Goal: Transaction & Acquisition: Obtain resource

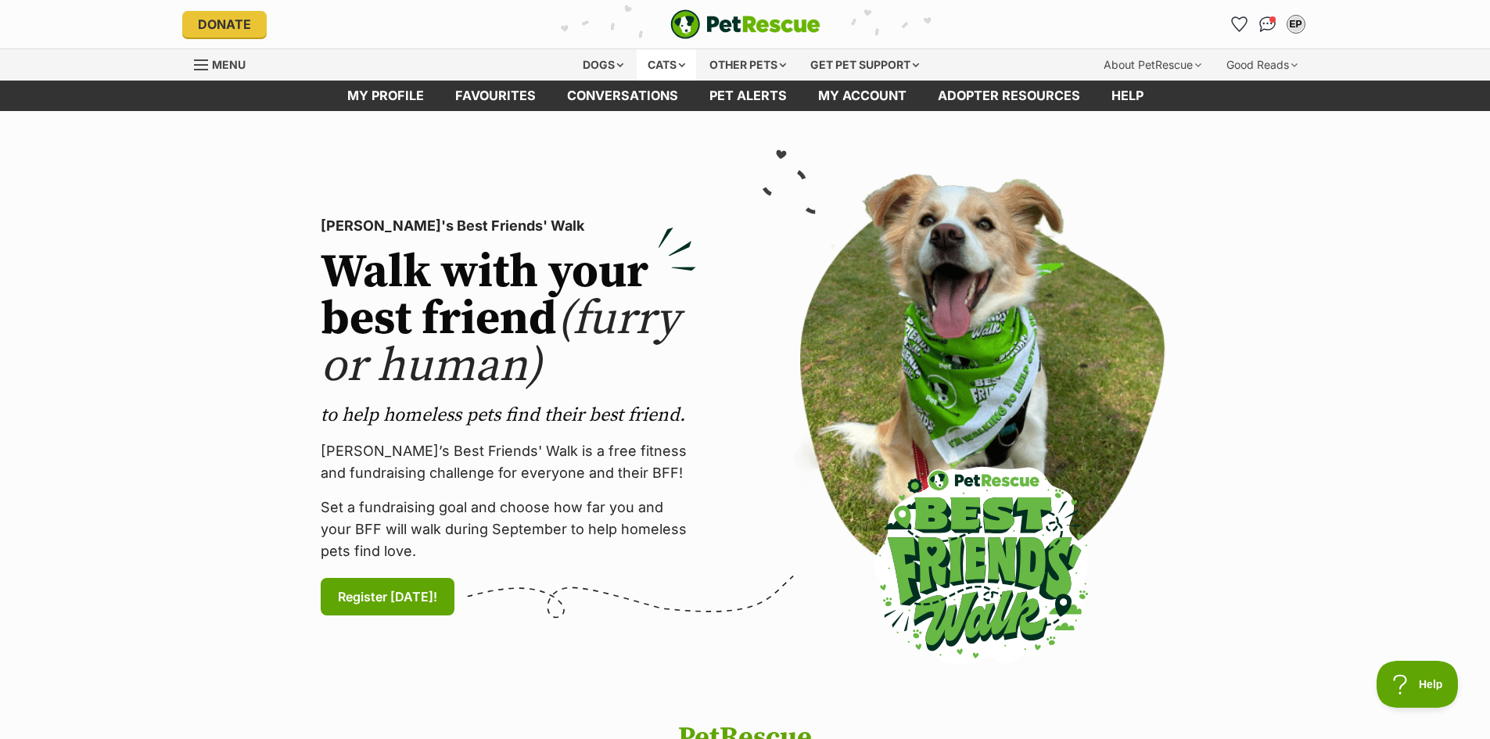
click at [656, 70] on div "Cats" at bounding box center [665, 64] width 59 height 31
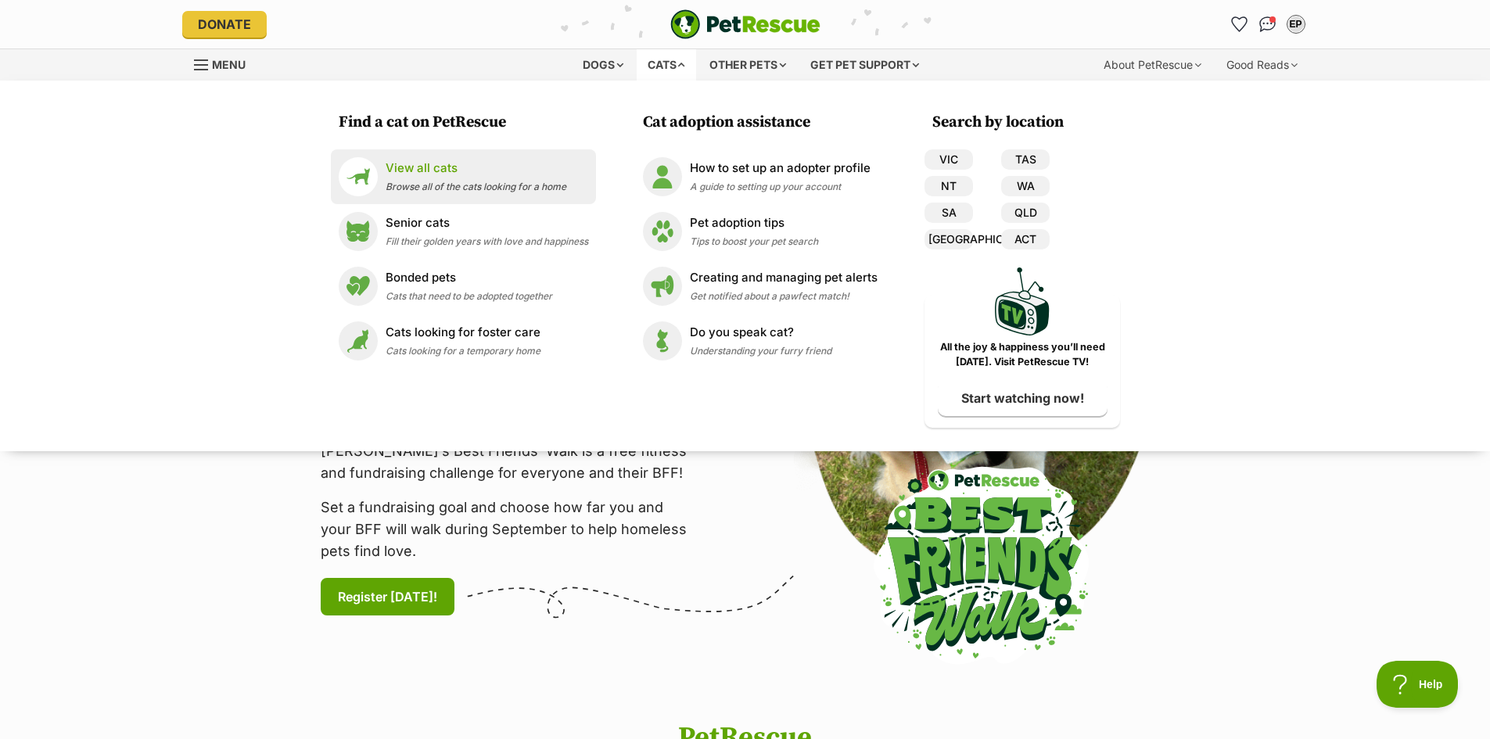
click at [428, 194] on link "View all cats Browse all of the cats looking for a home" at bounding box center [463, 176] width 249 height 39
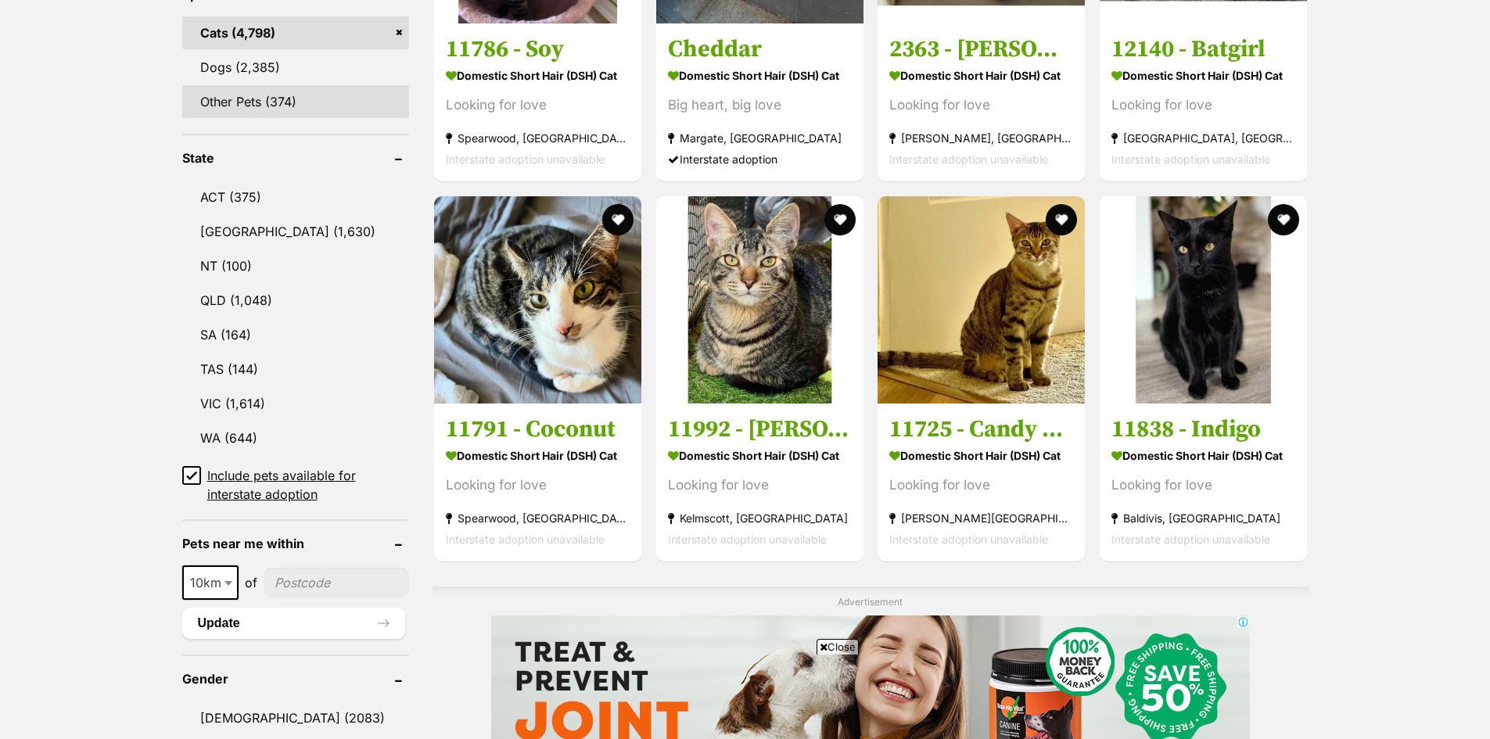
scroll to position [704, 0]
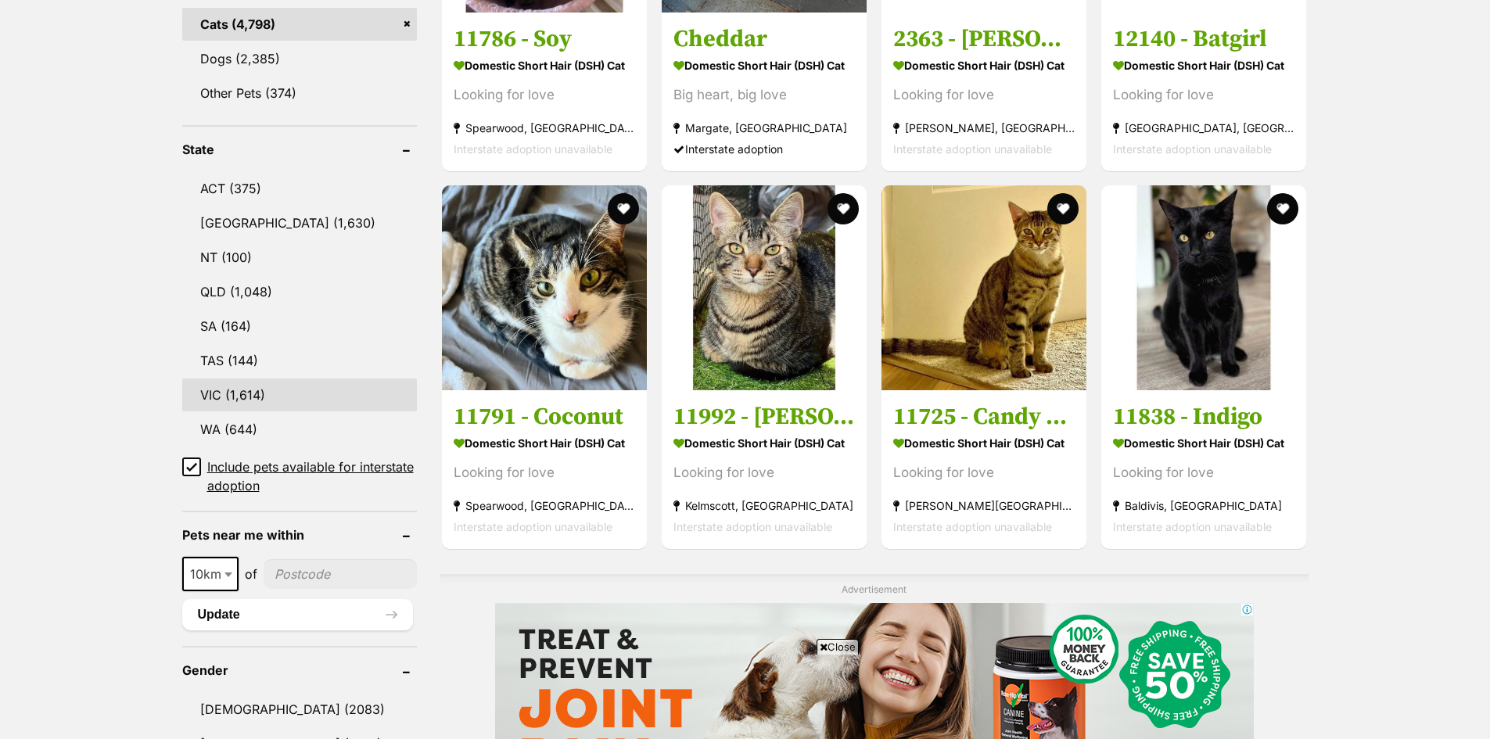
click at [254, 388] on link "VIC (1,614)" at bounding box center [299, 394] width 235 height 33
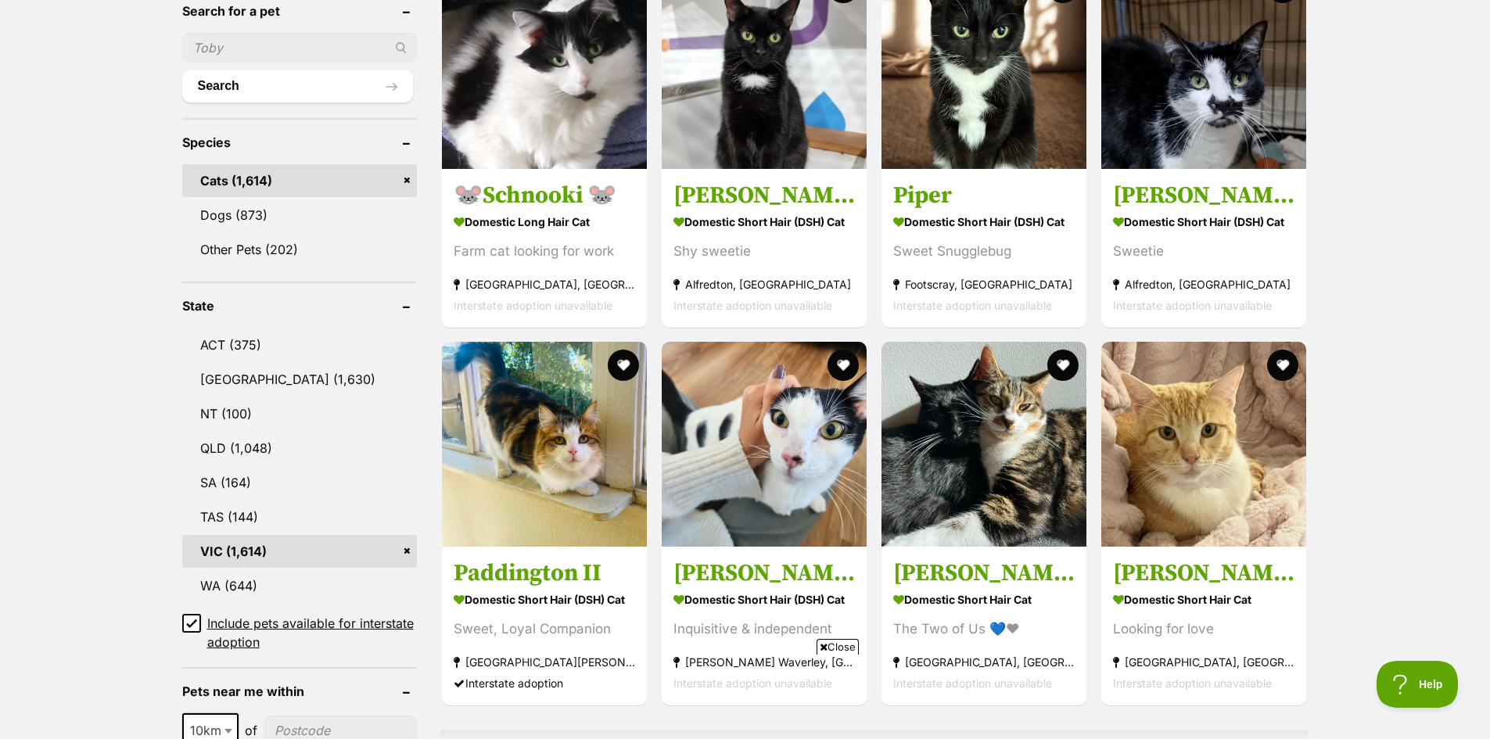
click at [193, 618] on icon at bounding box center [191, 623] width 11 height 11
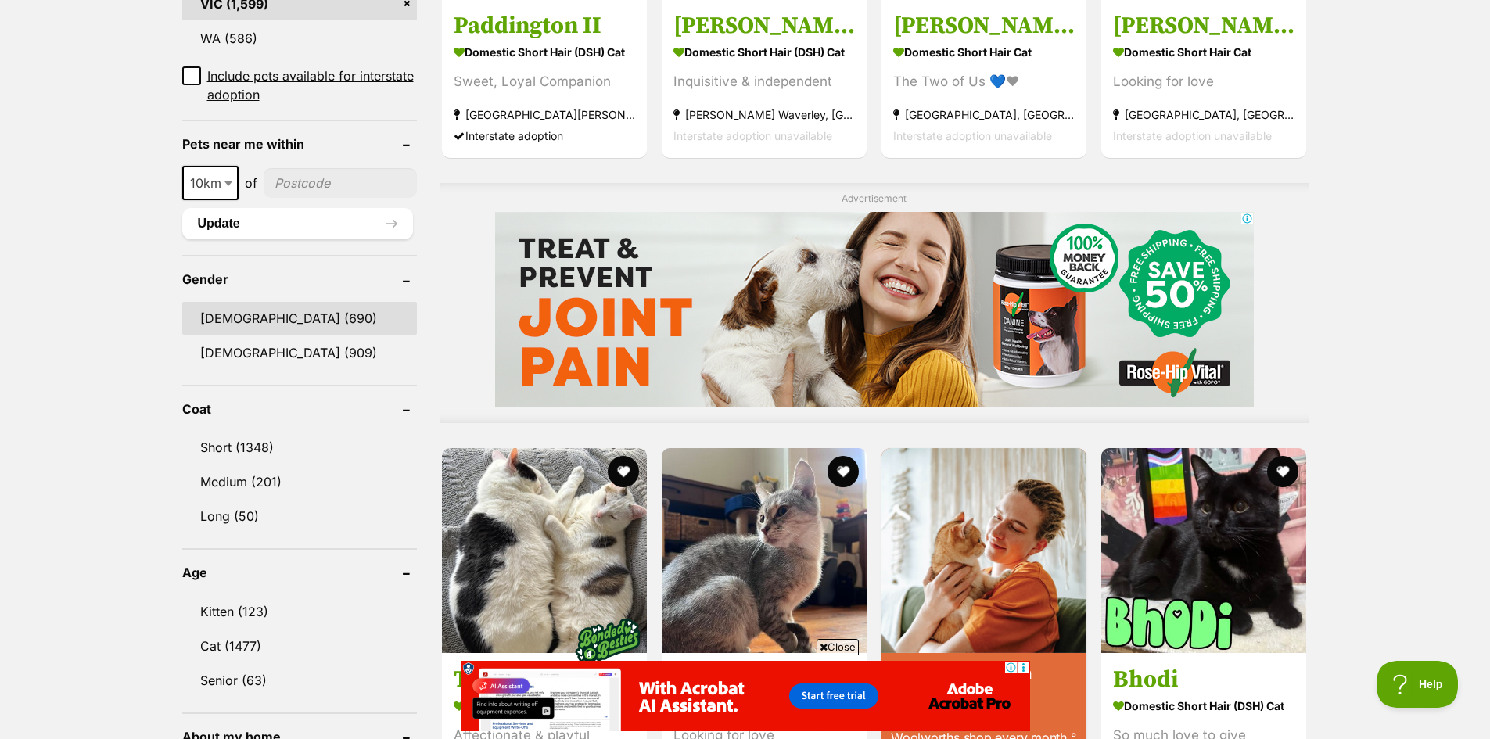
click at [236, 302] on link "Male (690)" at bounding box center [299, 318] width 235 height 33
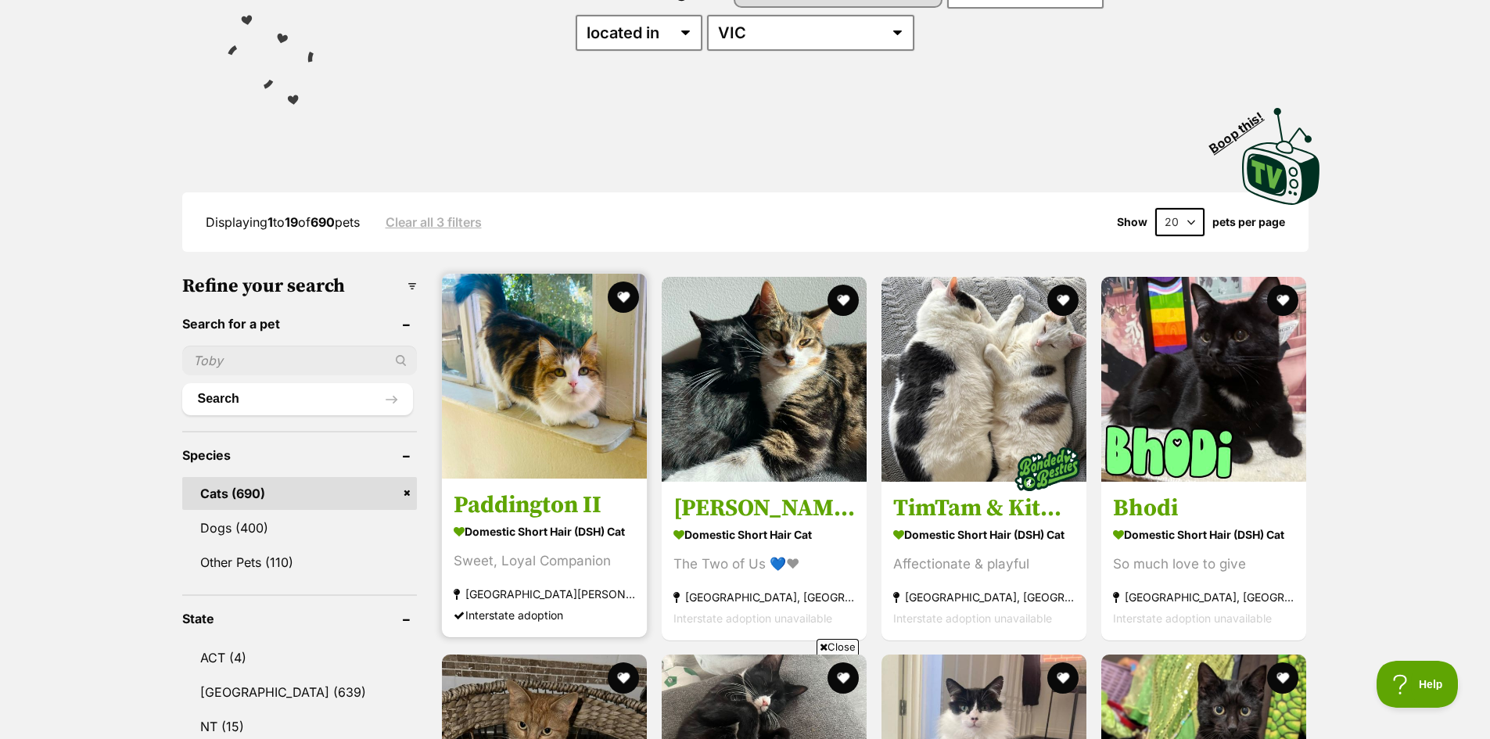
click at [568, 417] on img at bounding box center [544, 376] width 205 height 205
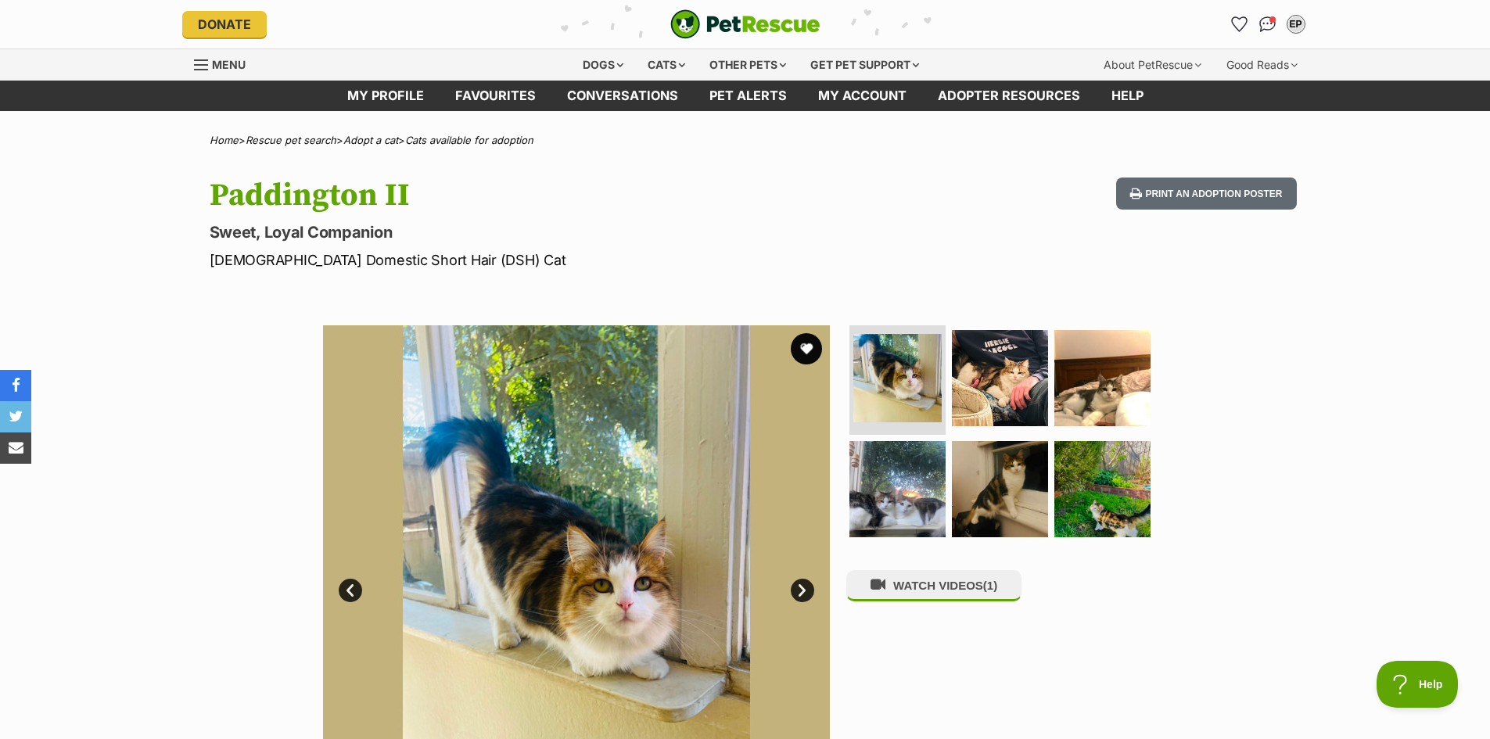
scroll to position [78, 0]
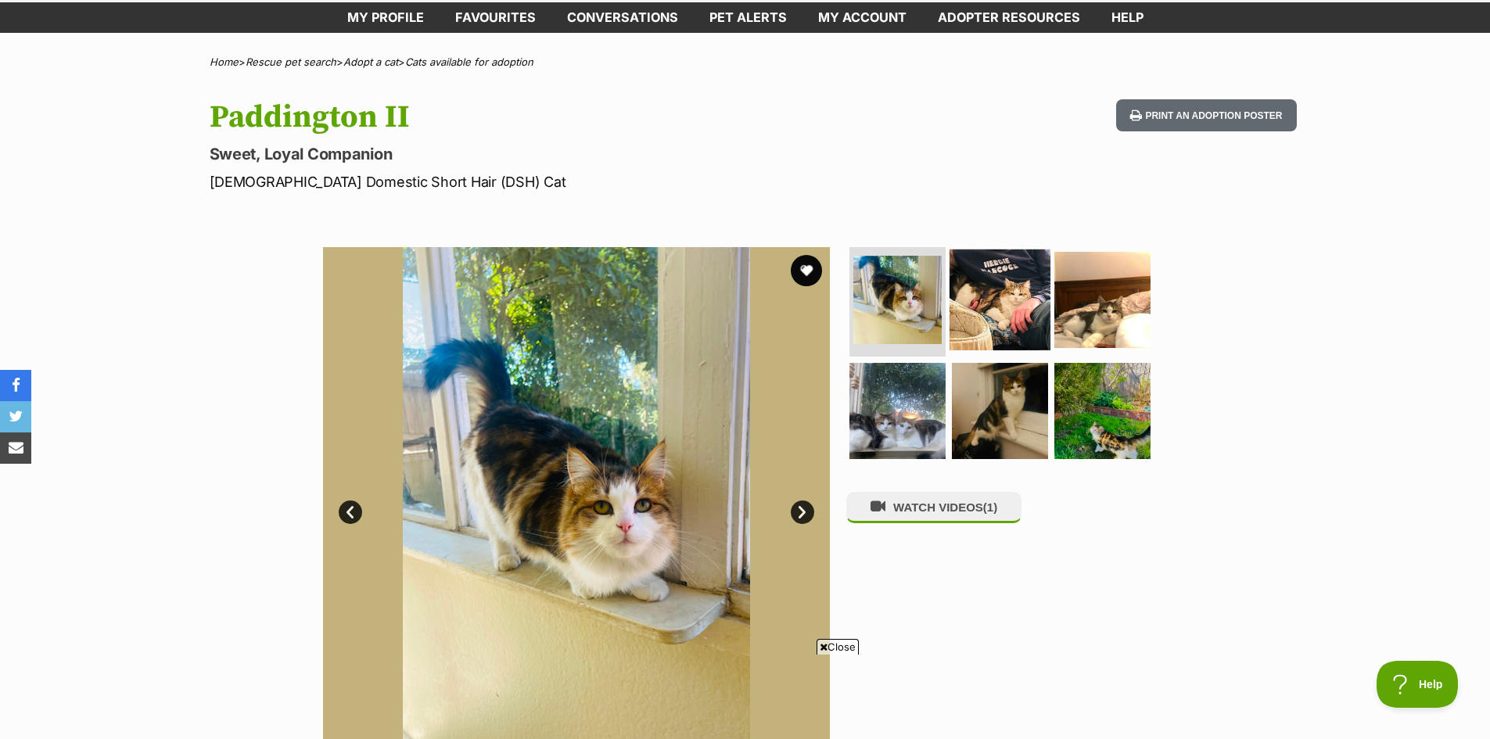
click at [1013, 298] on img at bounding box center [999, 299] width 101 height 101
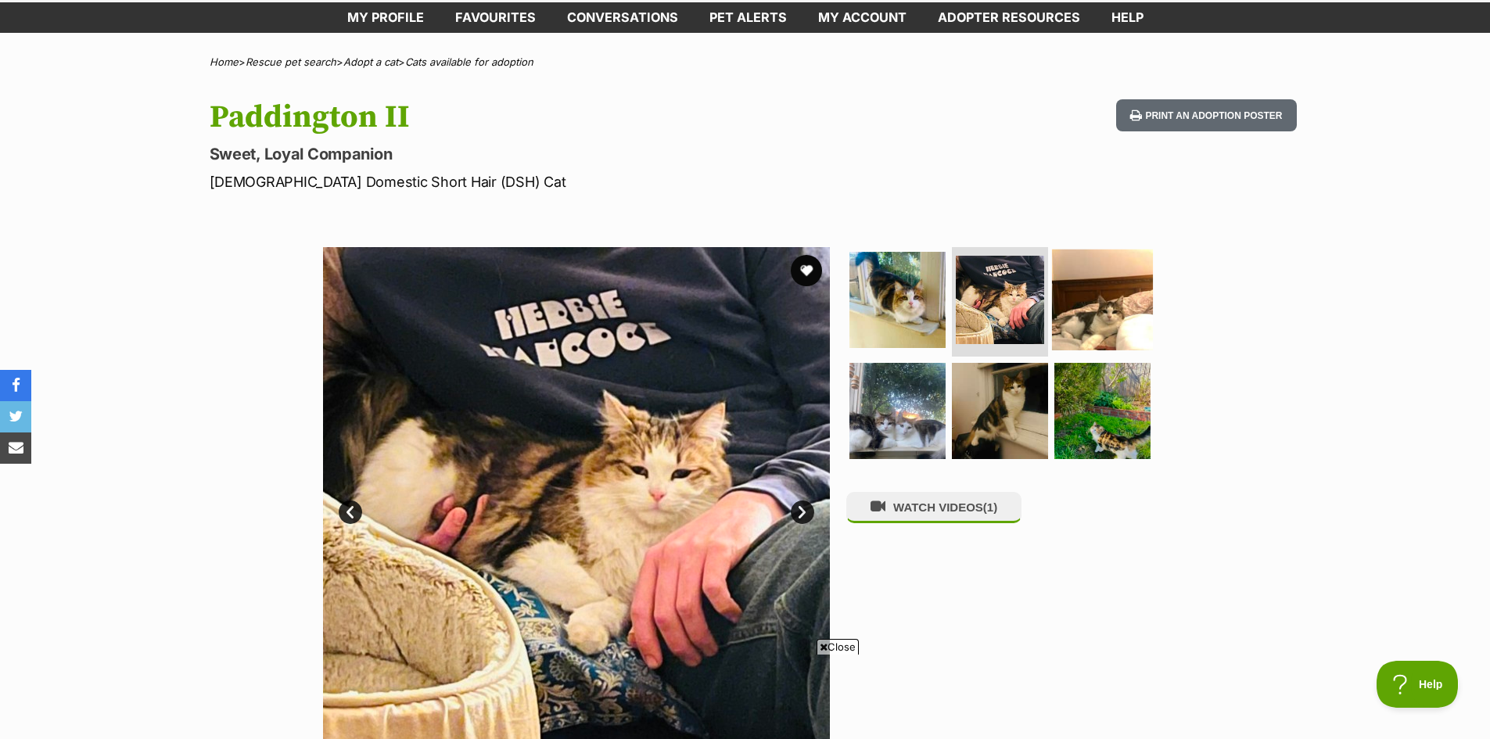
click at [1111, 292] on img at bounding box center [1102, 299] width 101 height 101
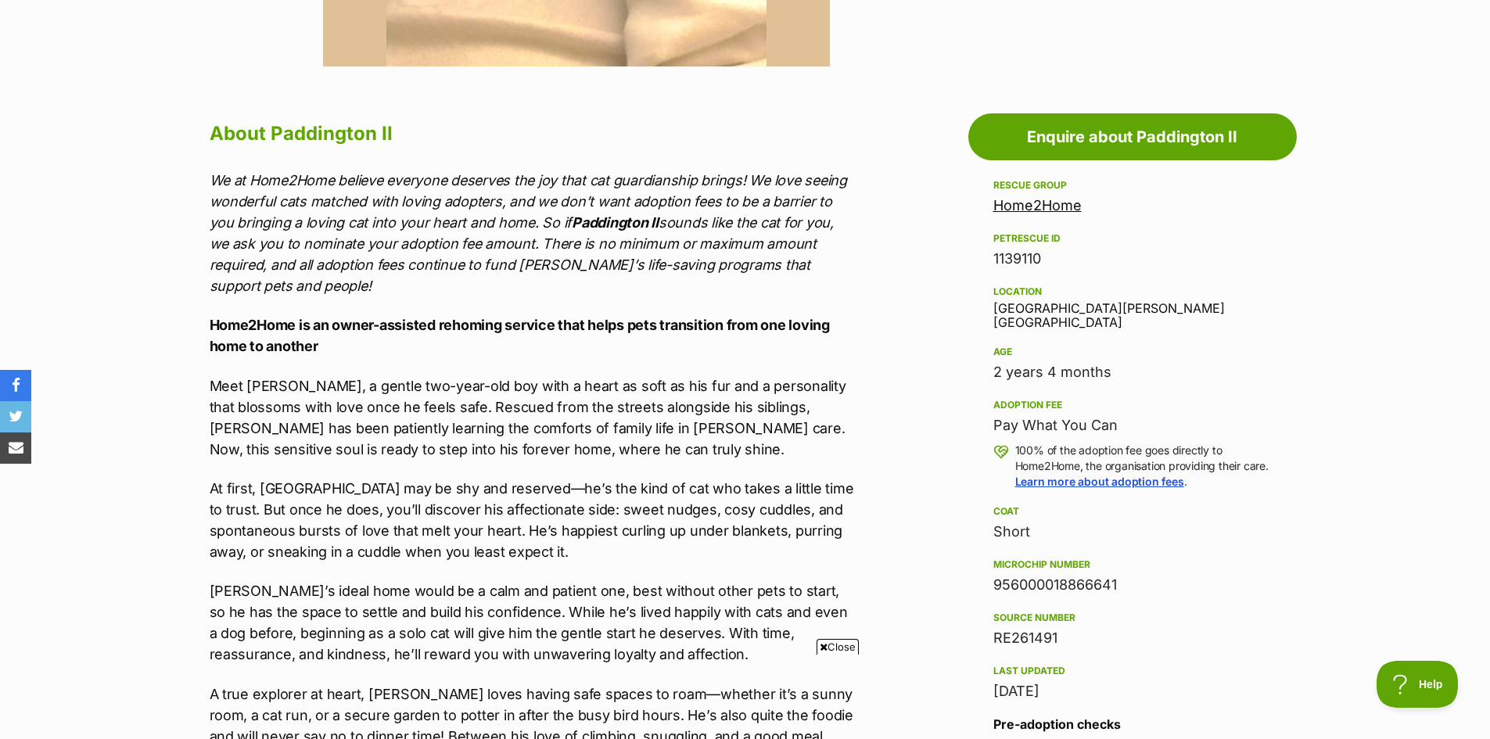
scroll to position [782, 0]
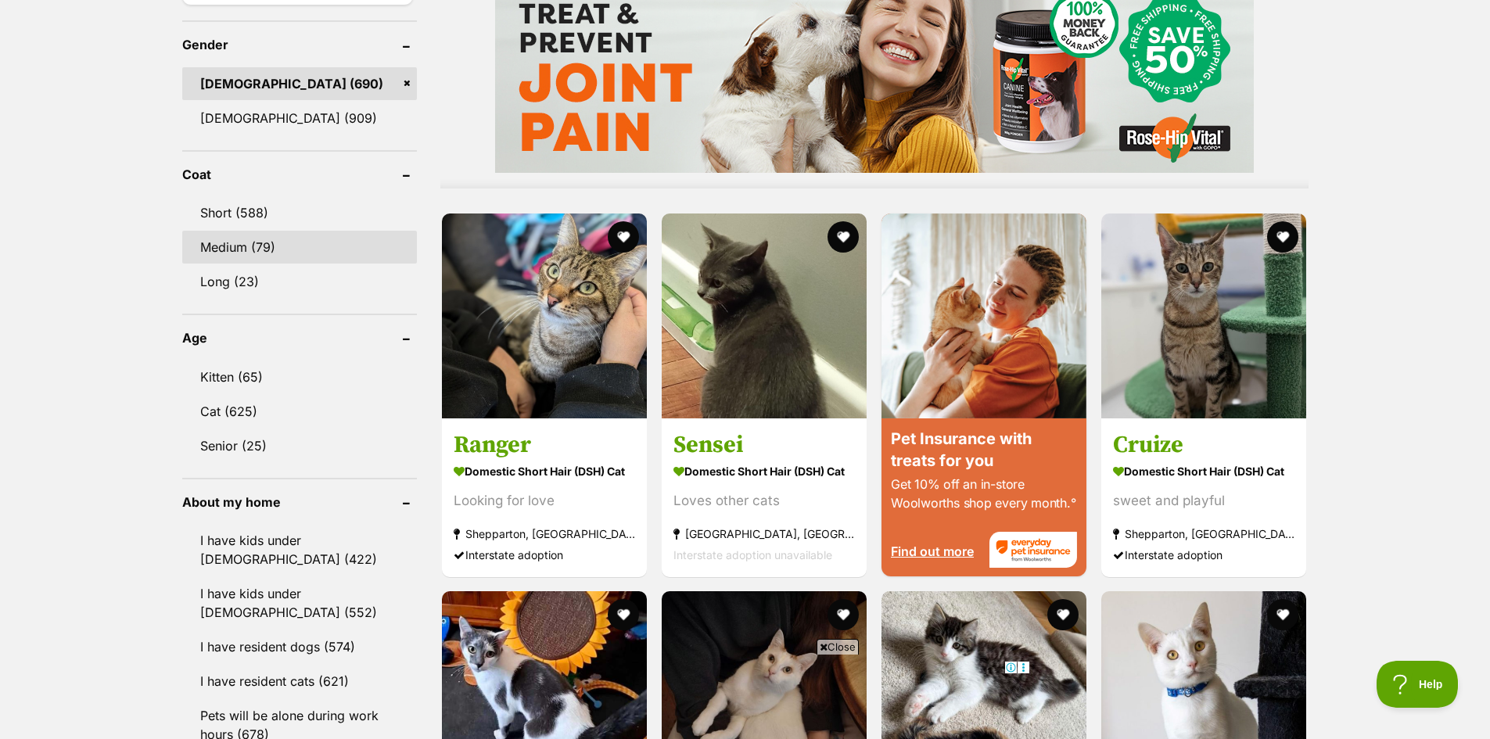
click at [289, 231] on link "Medium (79)" at bounding box center [299, 247] width 235 height 33
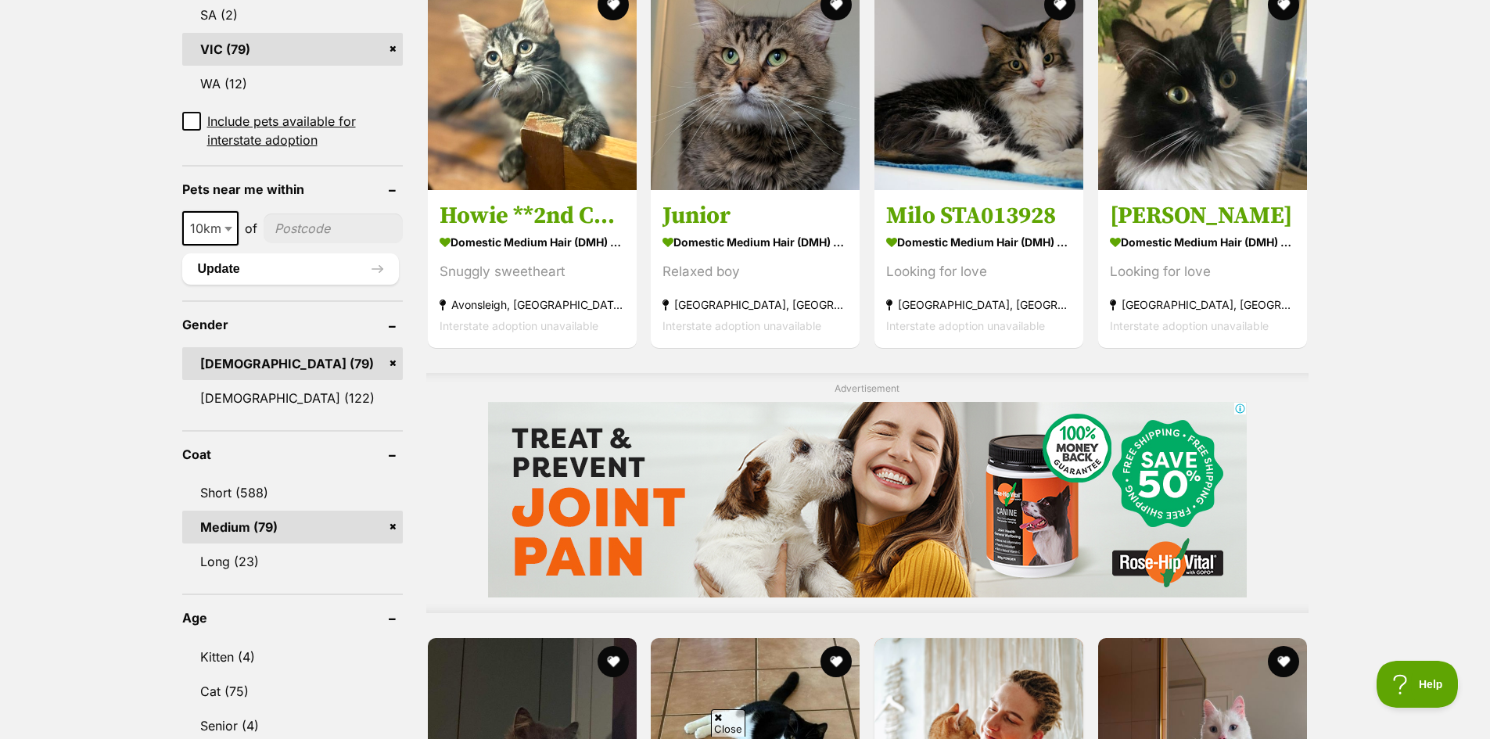
scroll to position [1017, 0]
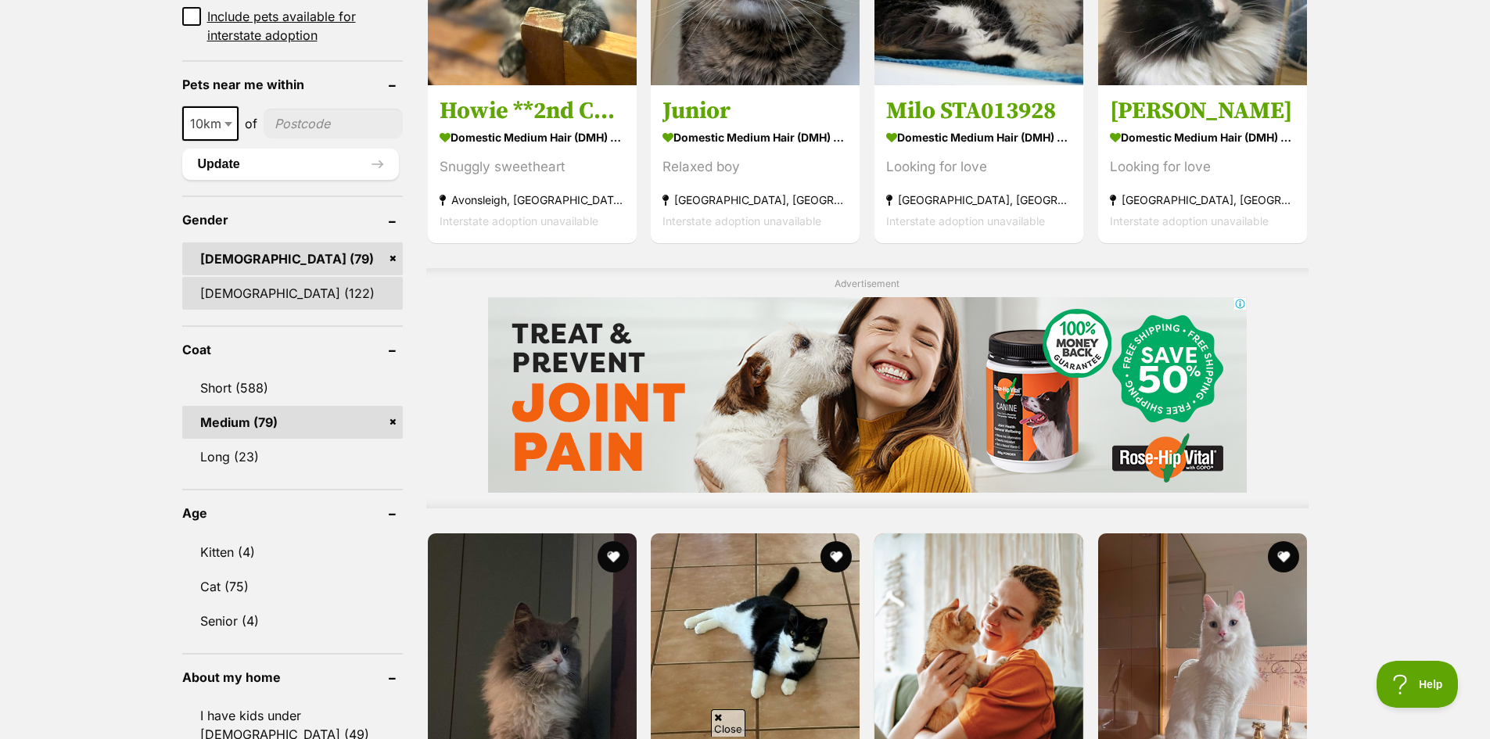
click at [299, 289] on link "[DEMOGRAPHIC_DATA] (122)" at bounding box center [292, 293] width 221 height 33
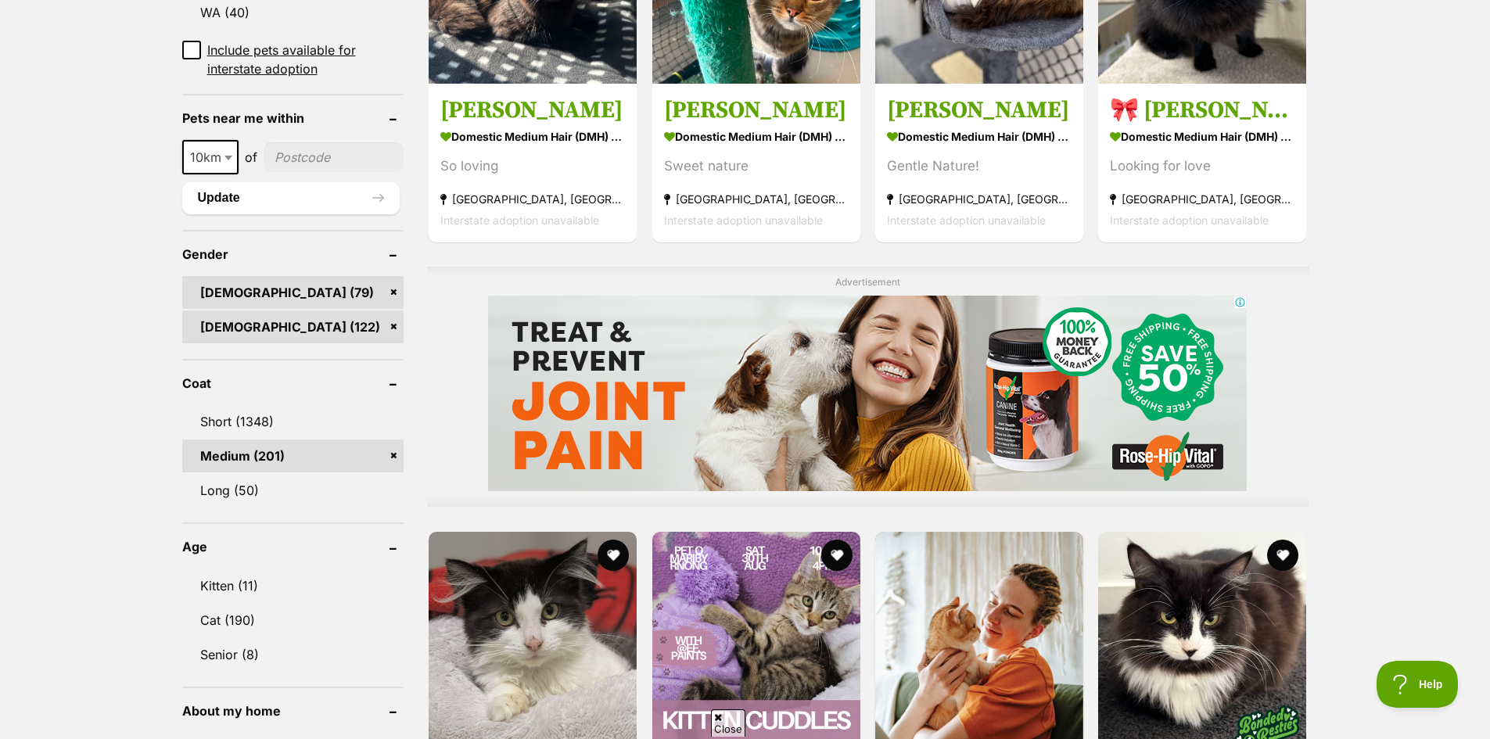
click at [296, 325] on link "Female (122)" at bounding box center [293, 326] width 222 height 33
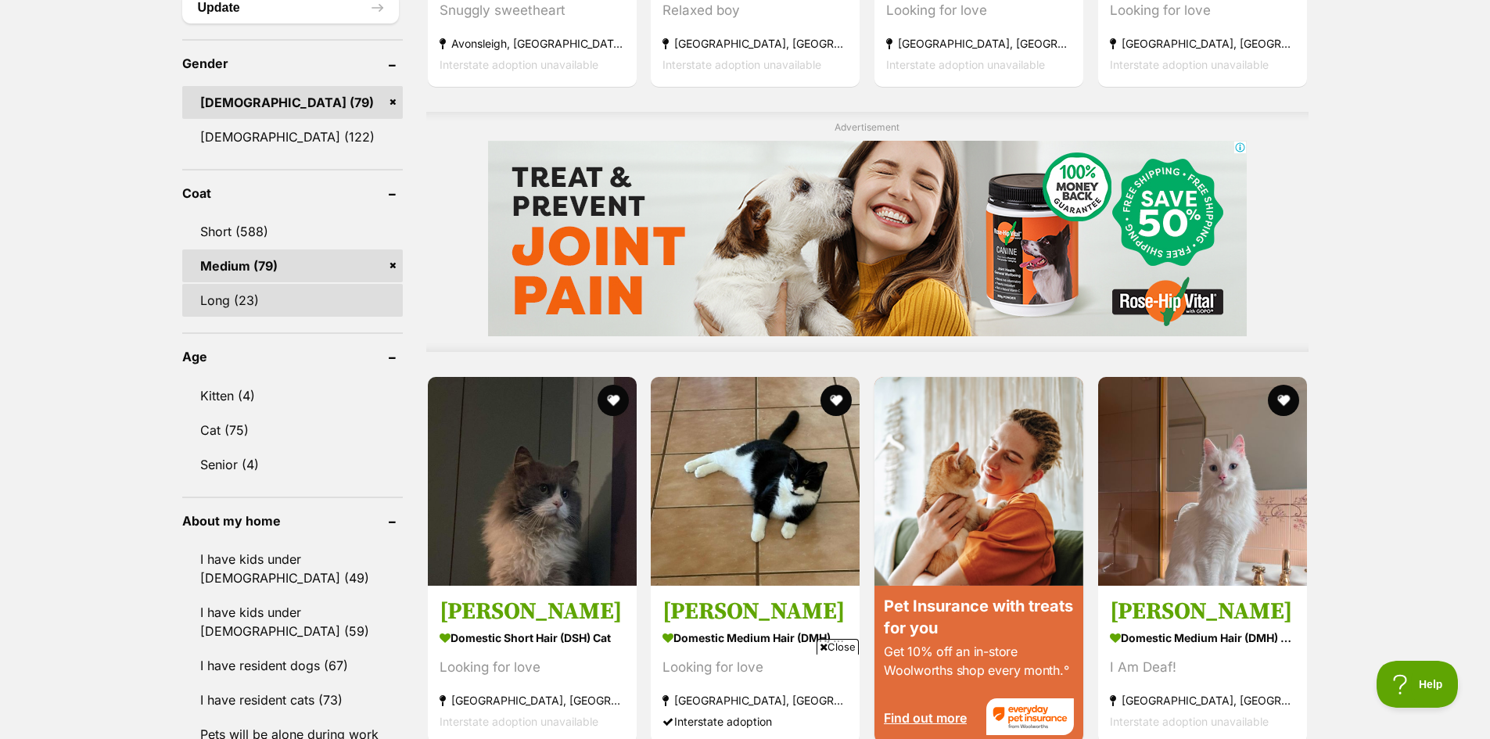
click at [303, 299] on link "Long (23)" at bounding box center [292, 300] width 221 height 33
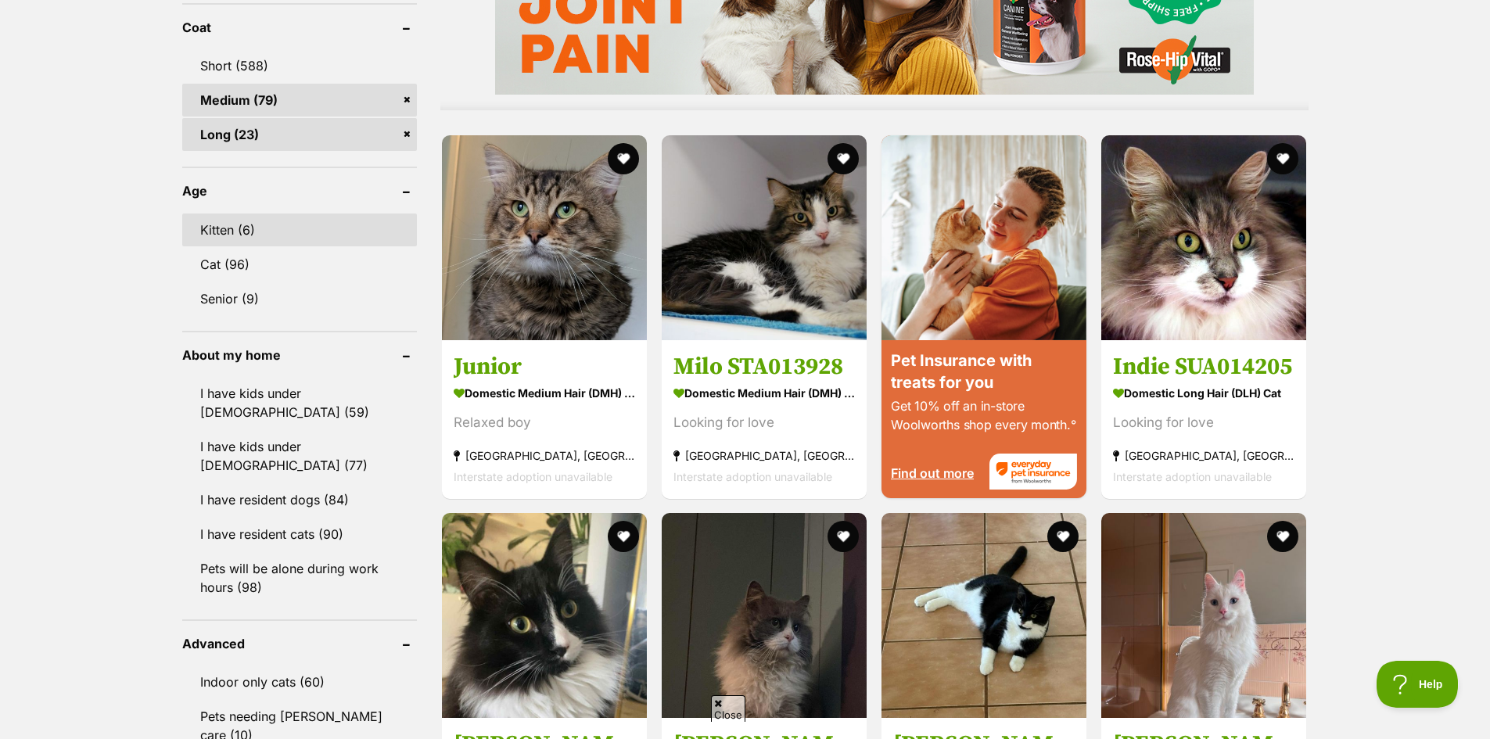
click at [310, 228] on link "Kitten (6)" at bounding box center [299, 229] width 235 height 33
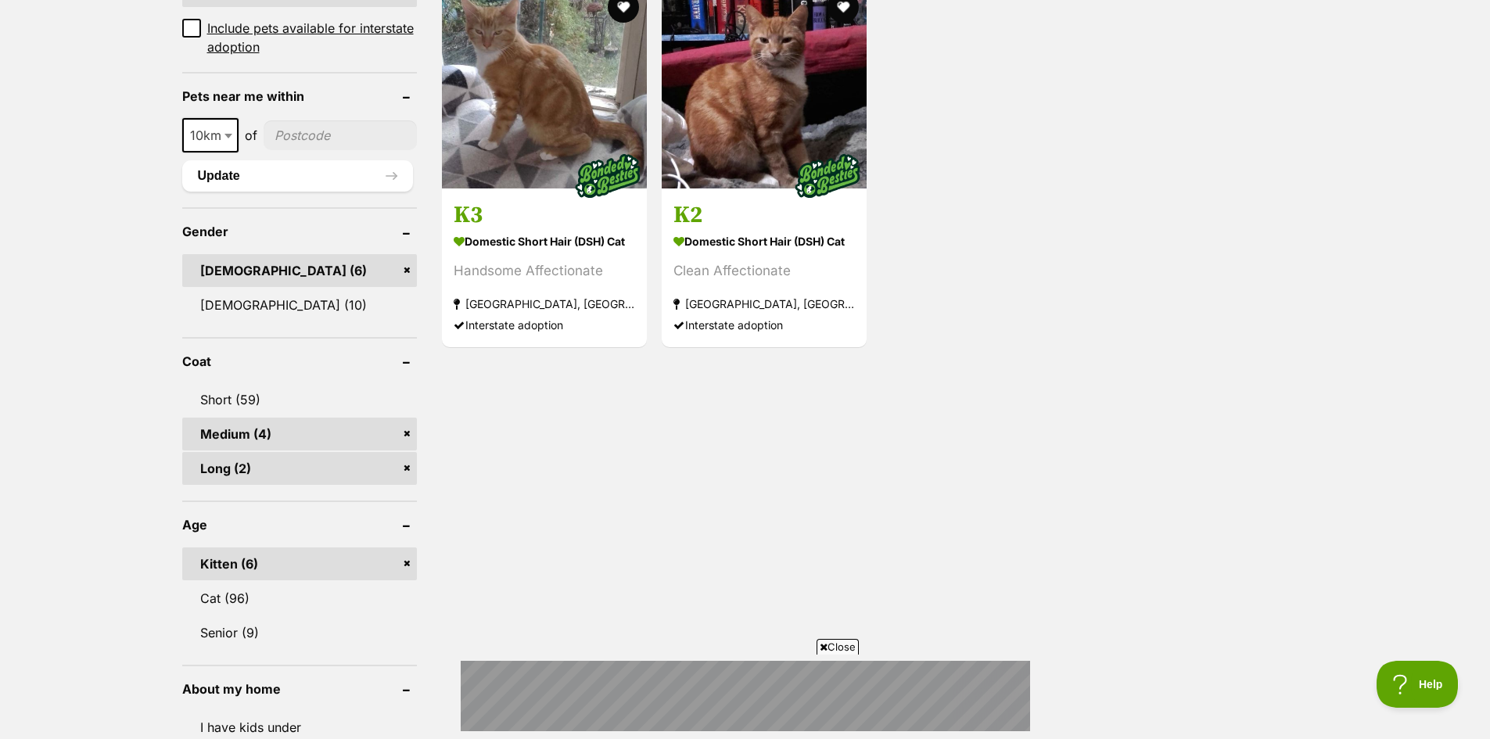
scroll to position [1017, 0]
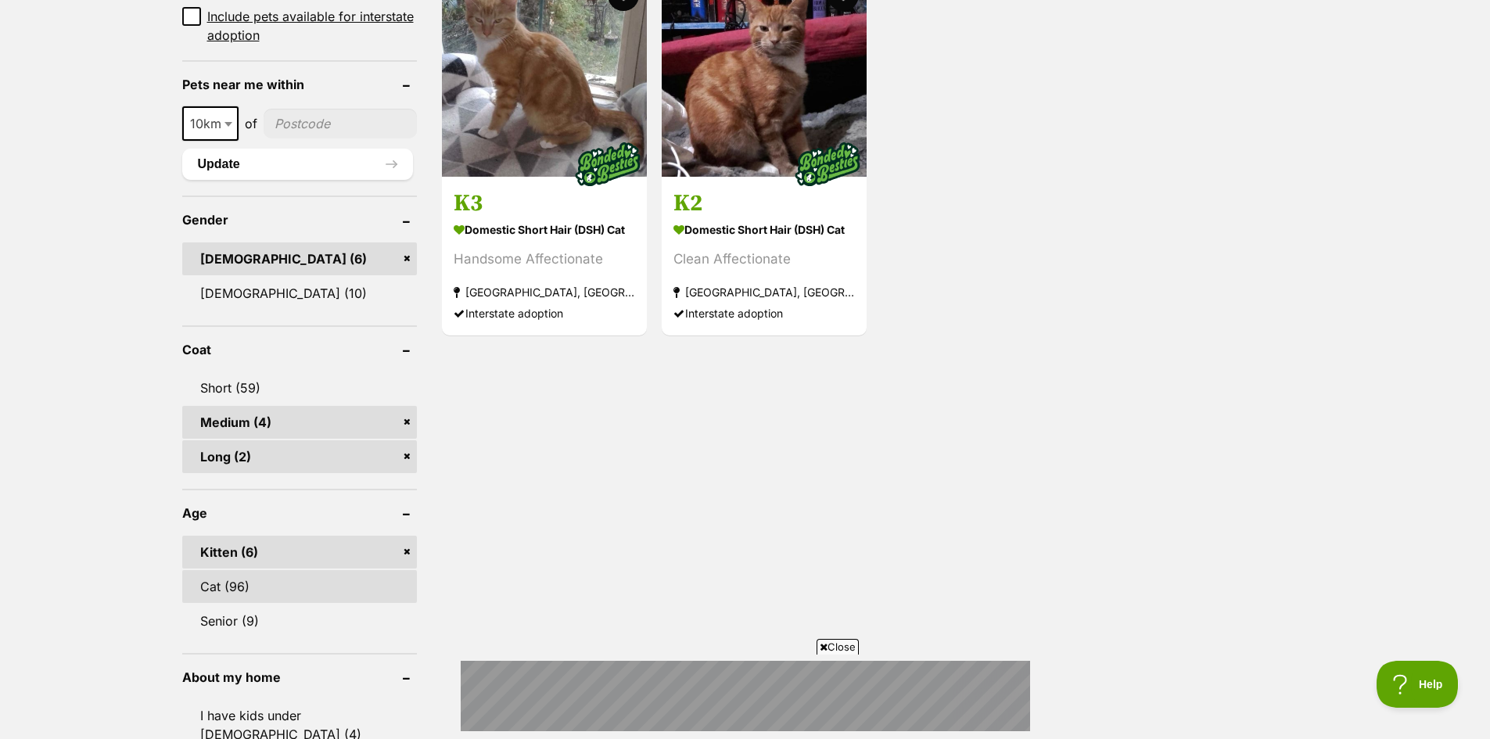
click at [273, 596] on link "Cat (96)" at bounding box center [299, 586] width 235 height 33
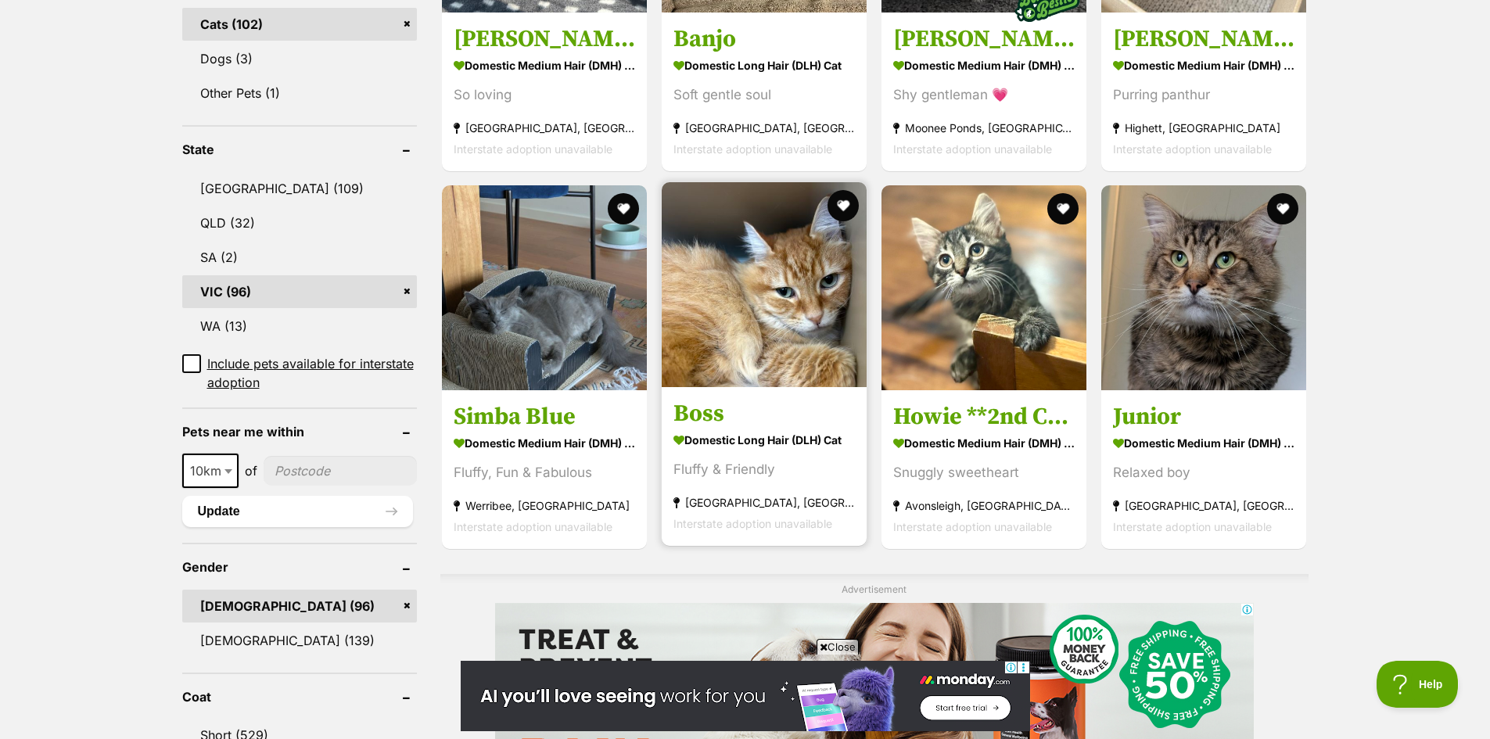
click at [754, 315] on img at bounding box center [764, 284] width 205 height 205
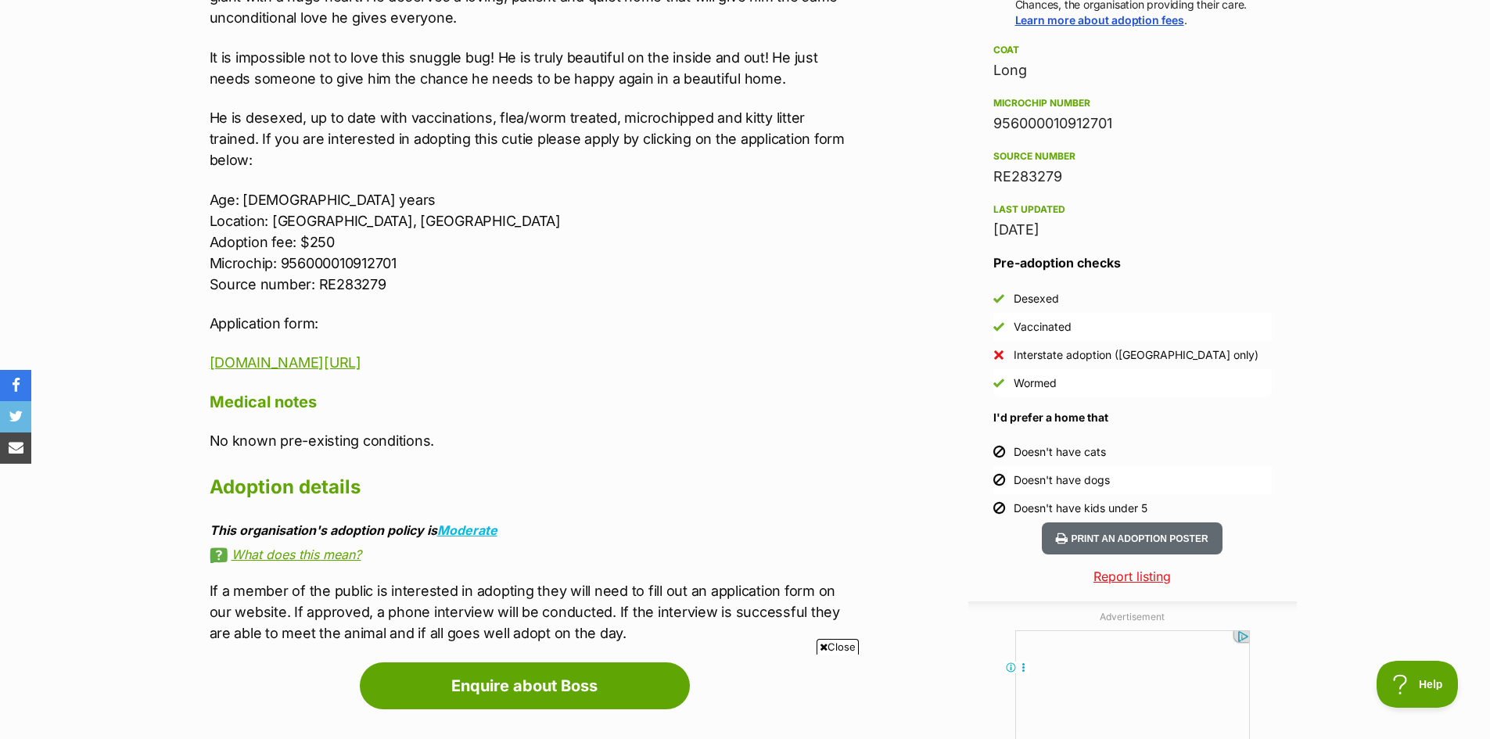
scroll to position [1251, 0]
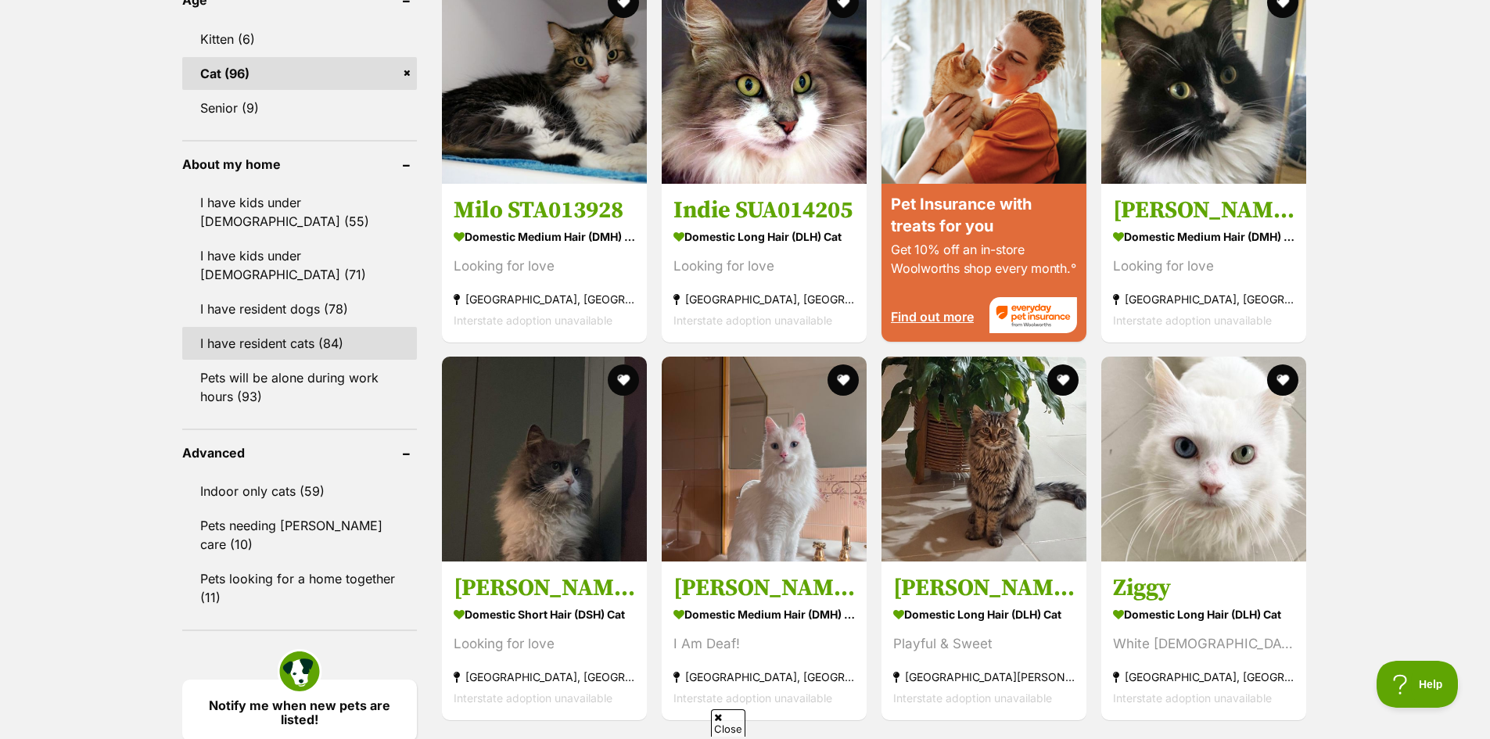
click at [296, 327] on link "I have resident cats (84)" at bounding box center [299, 343] width 235 height 33
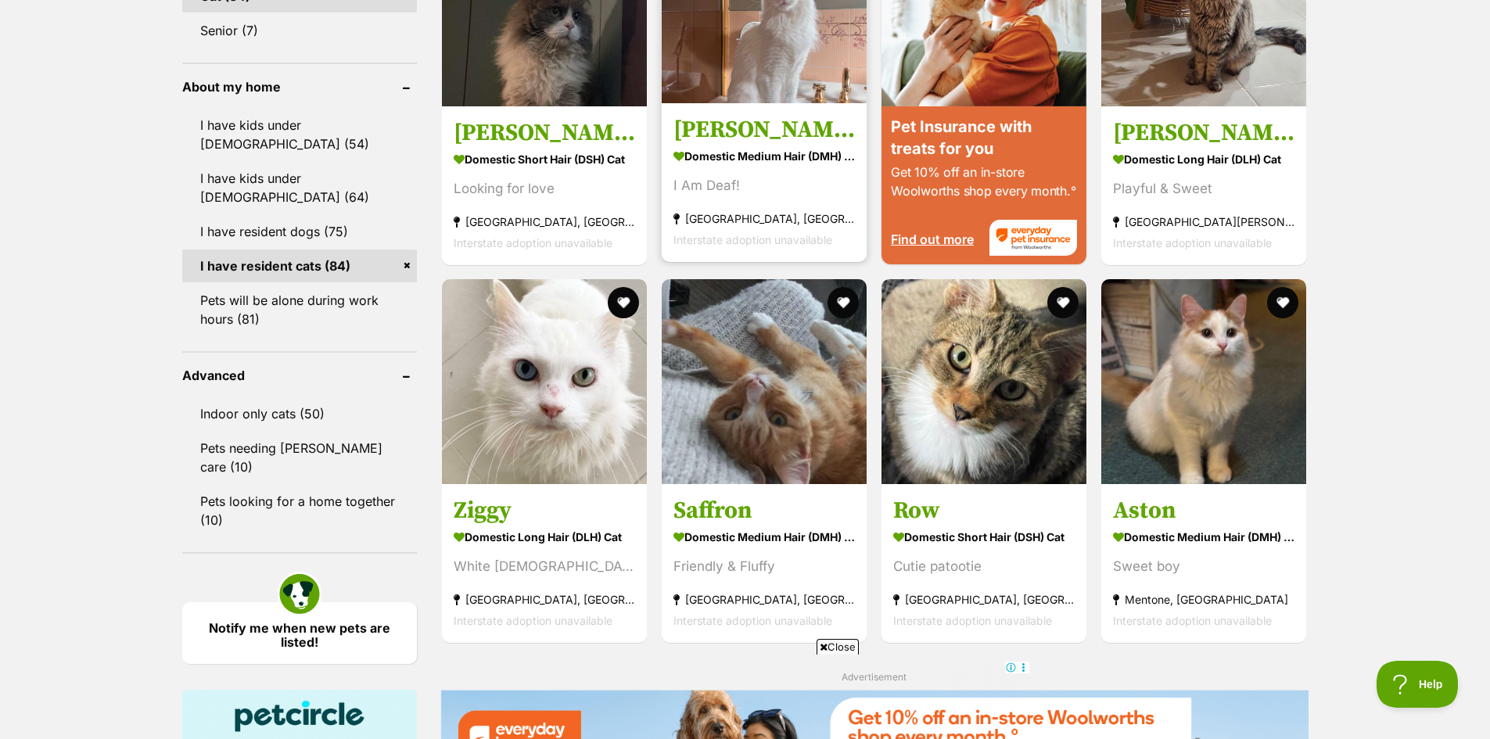
scroll to position [1642, 0]
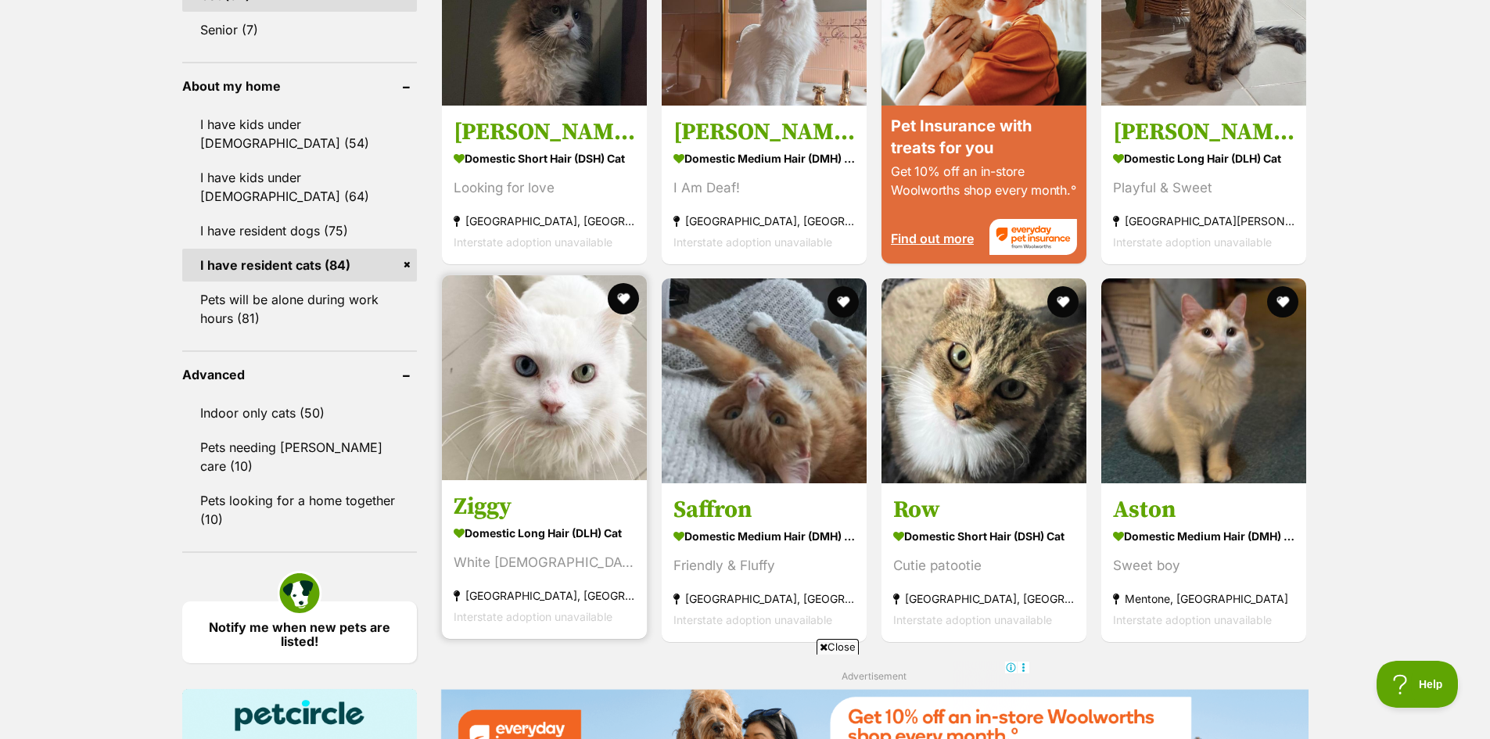
click at [553, 441] on img at bounding box center [544, 377] width 205 height 205
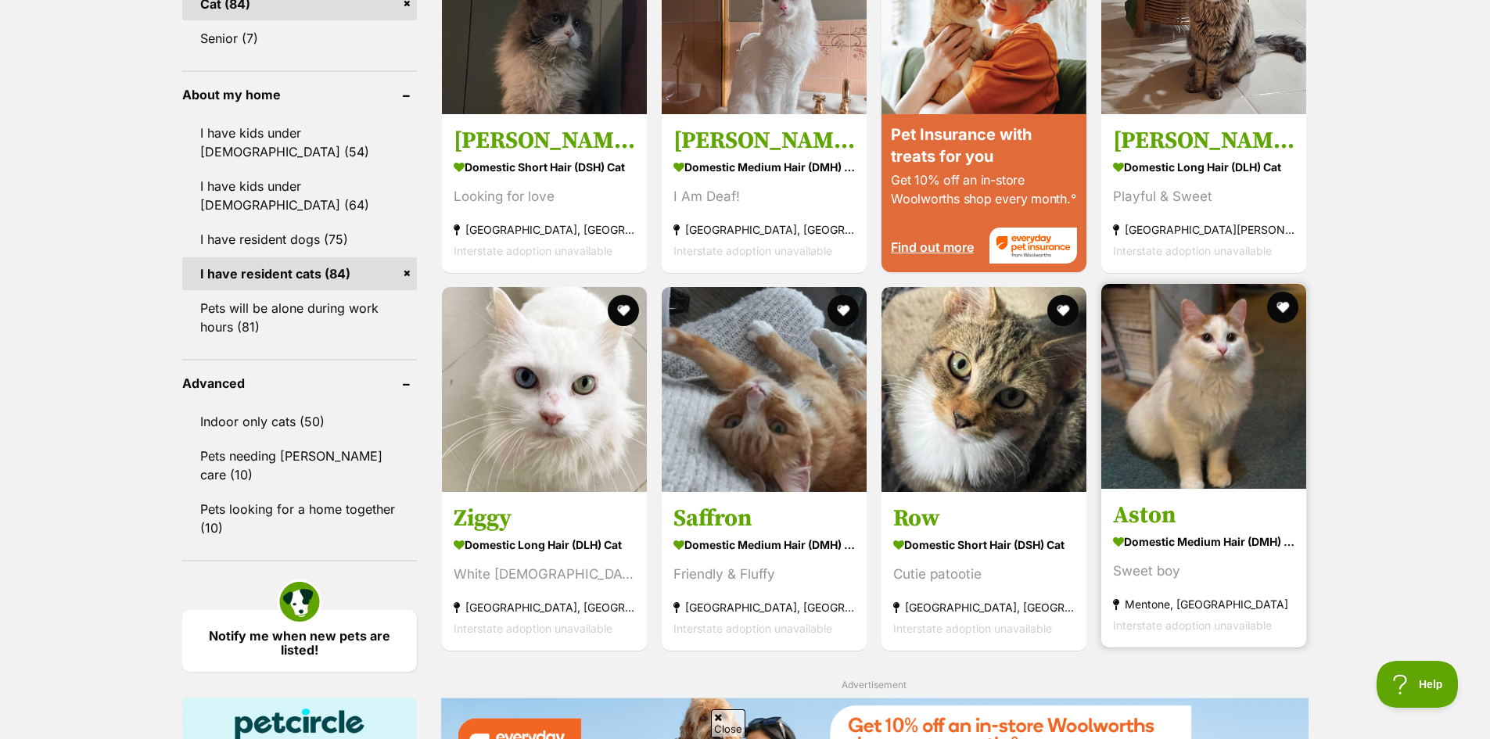
click at [1130, 417] on img at bounding box center [1203, 386] width 205 height 205
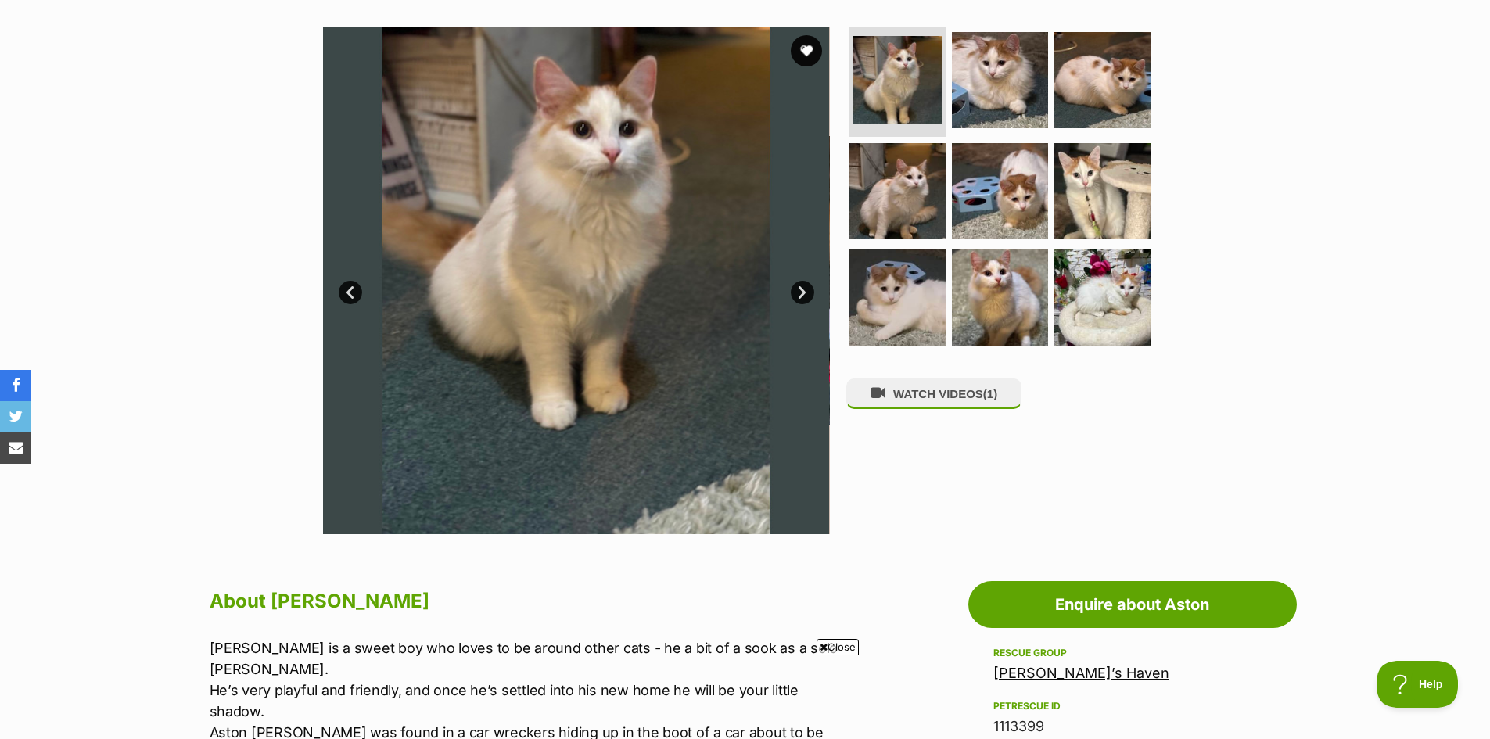
scroll to position [156, 0]
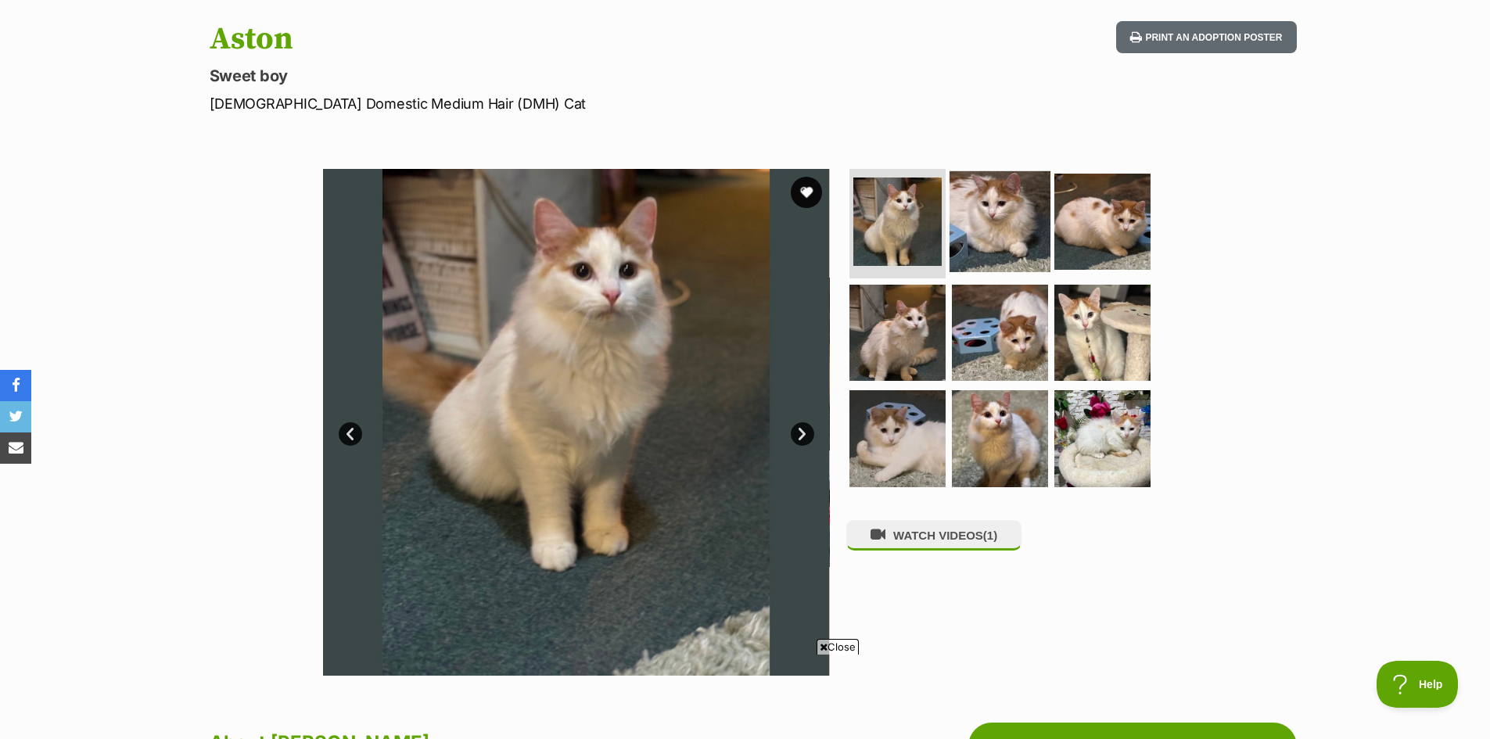
click at [997, 224] on img at bounding box center [999, 221] width 101 height 101
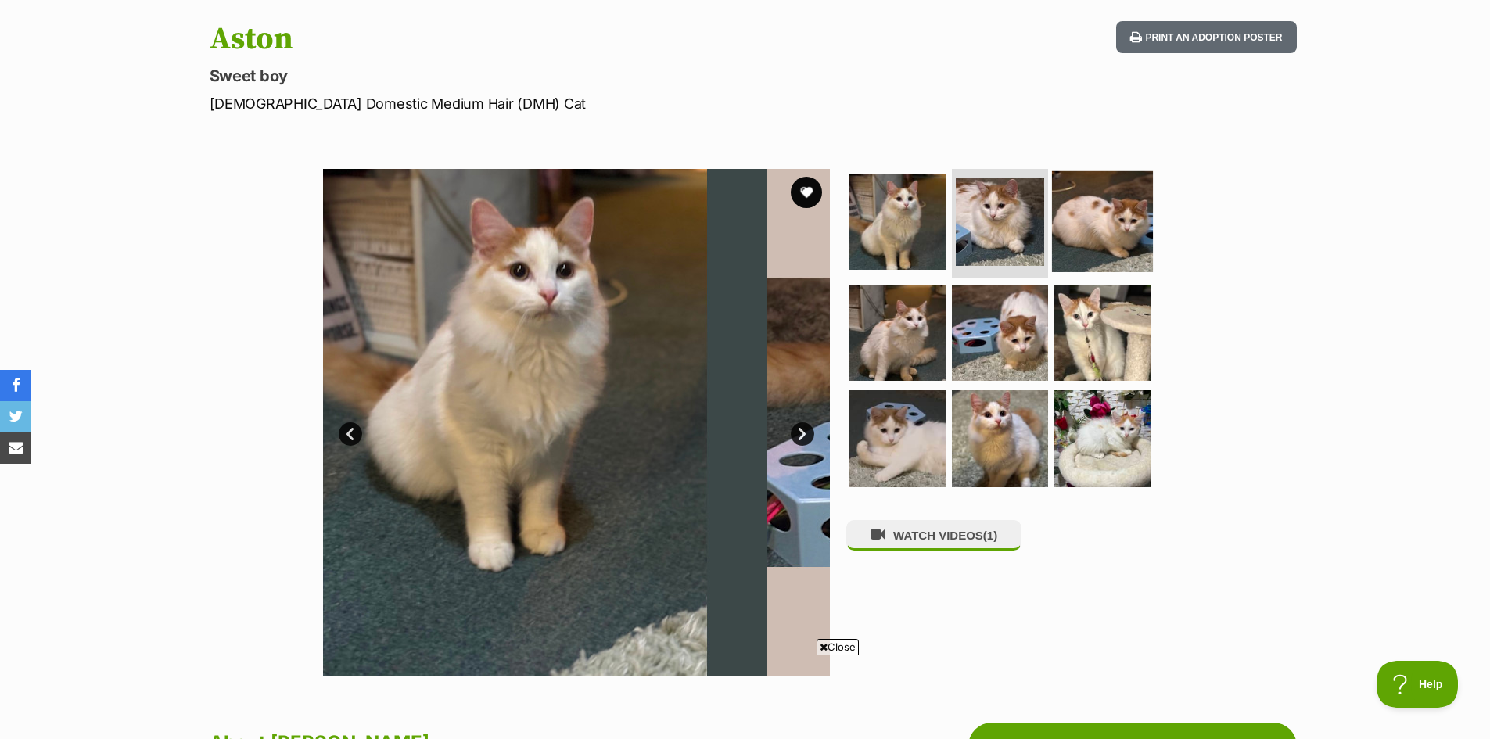
scroll to position [0, 0]
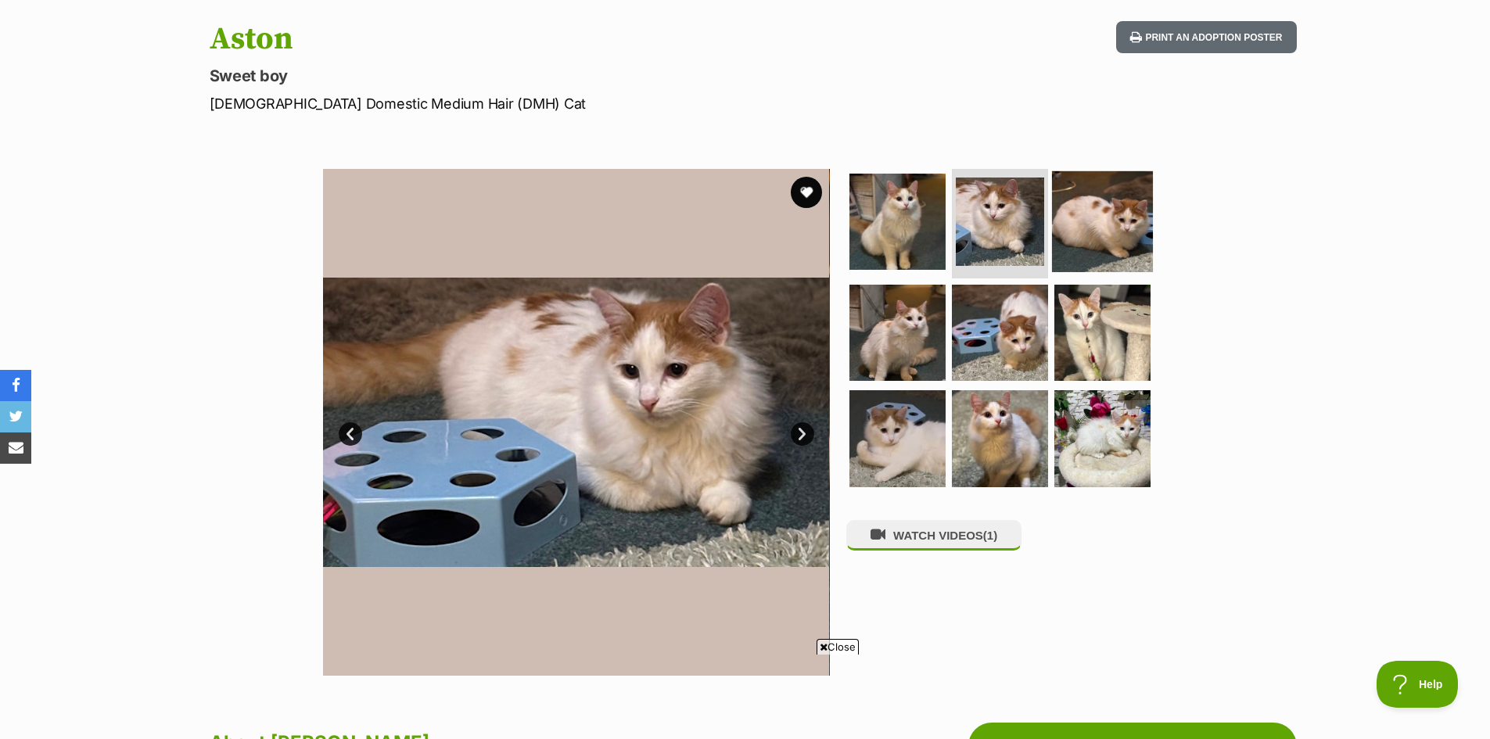
click at [1087, 213] on img at bounding box center [1102, 221] width 101 height 101
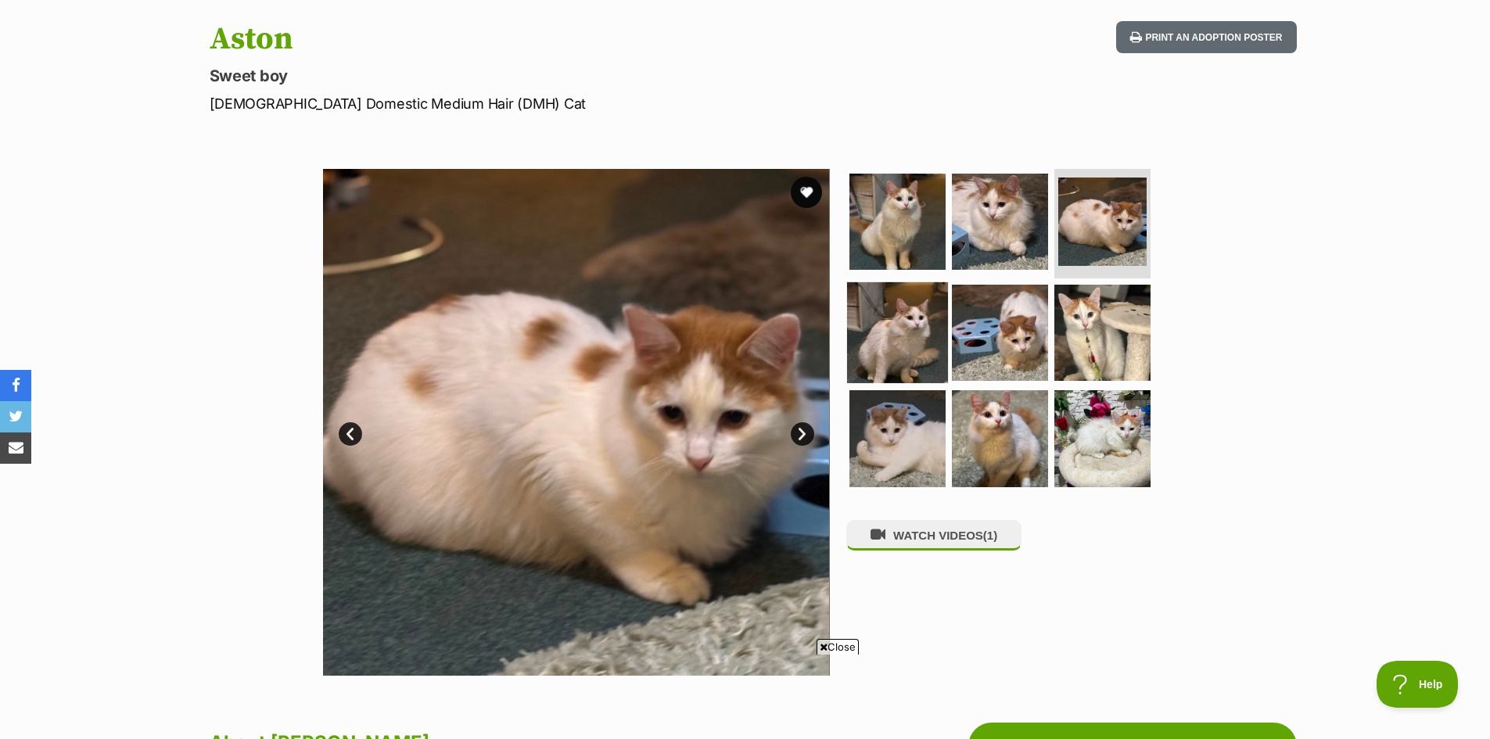
click at [923, 329] on img at bounding box center [897, 331] width 101 height 101
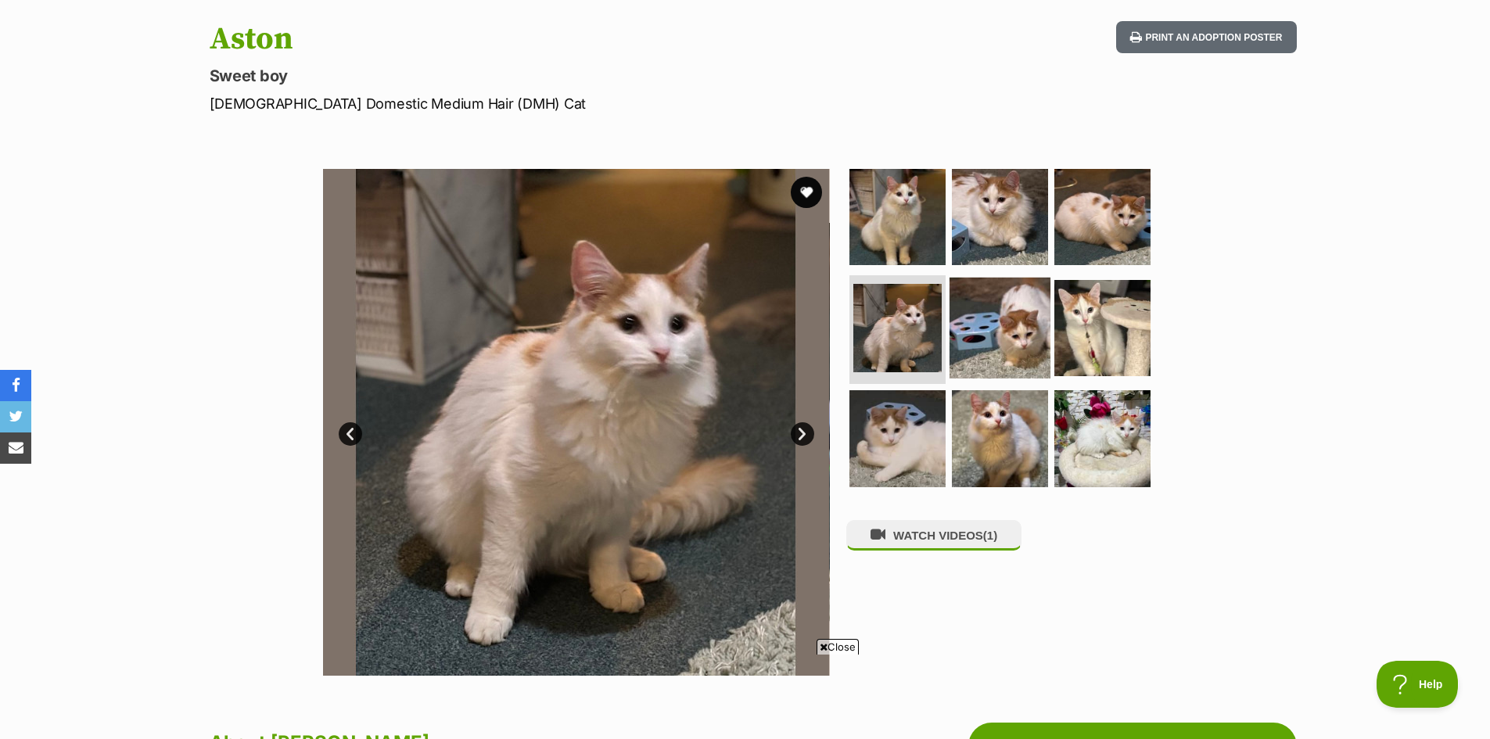
click at [990, 324] on img at bounding box center [999, 327] width 101 height 101
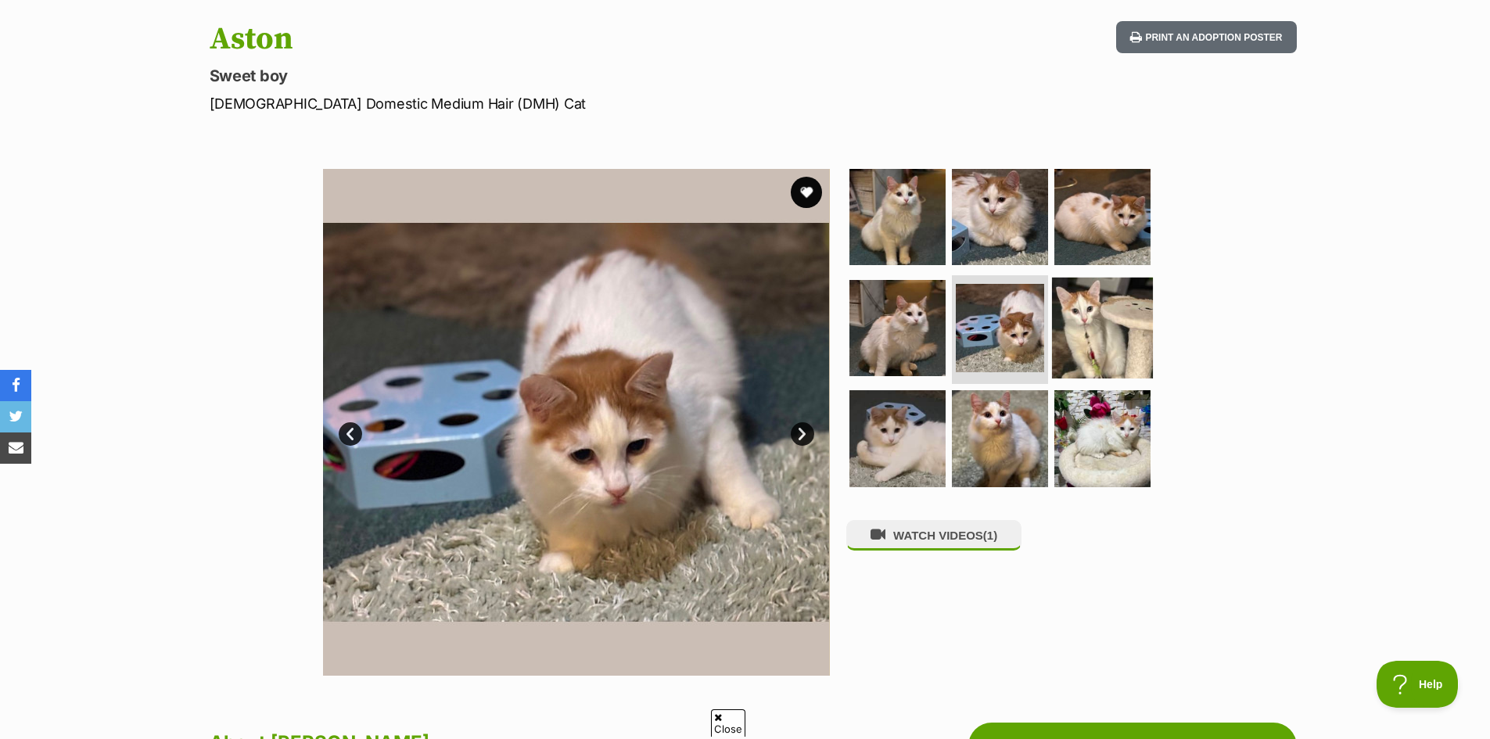
click at [1121, 336] on img at bounding box center [1102, 327] width 101 height 101
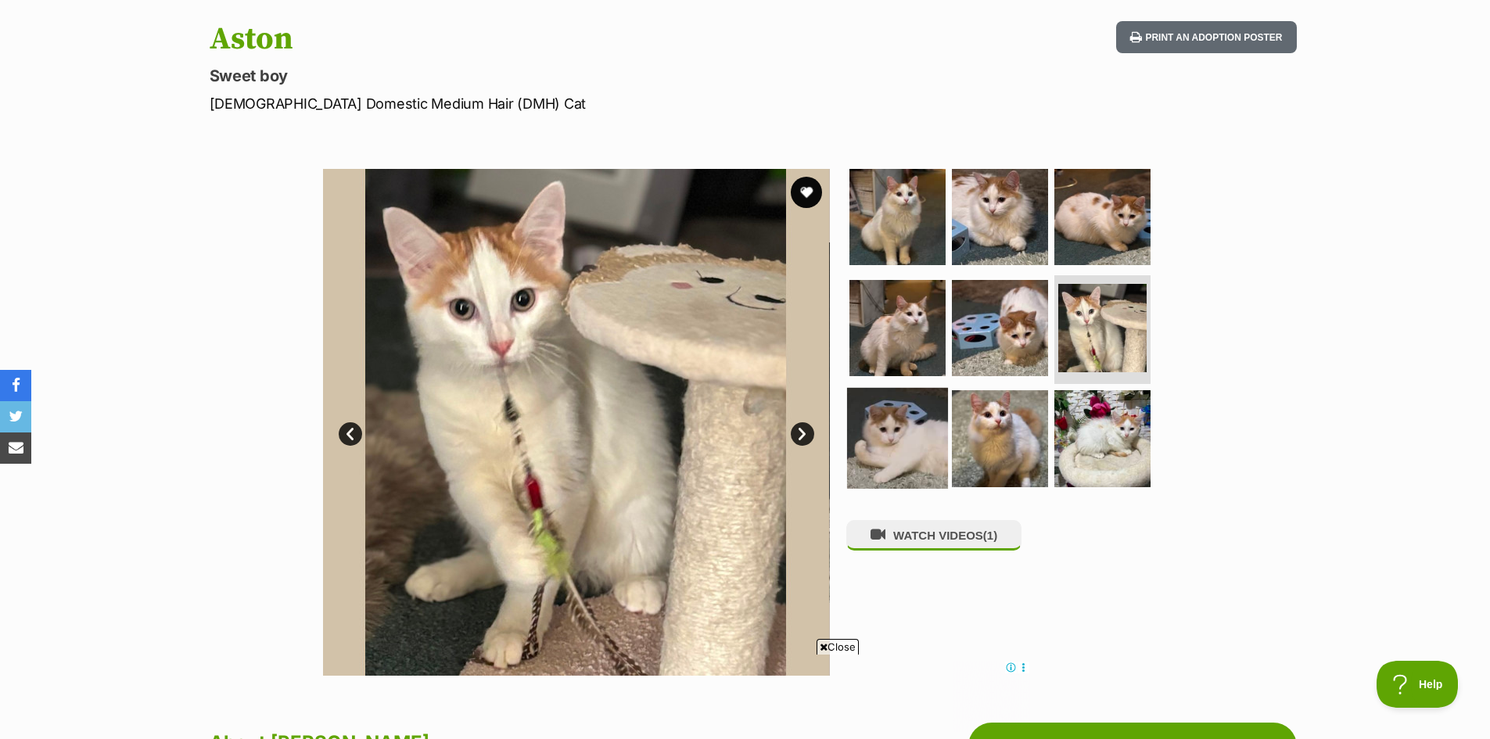
click at [910, 431] on img at bounding box center [897, 438] width 101 height 101
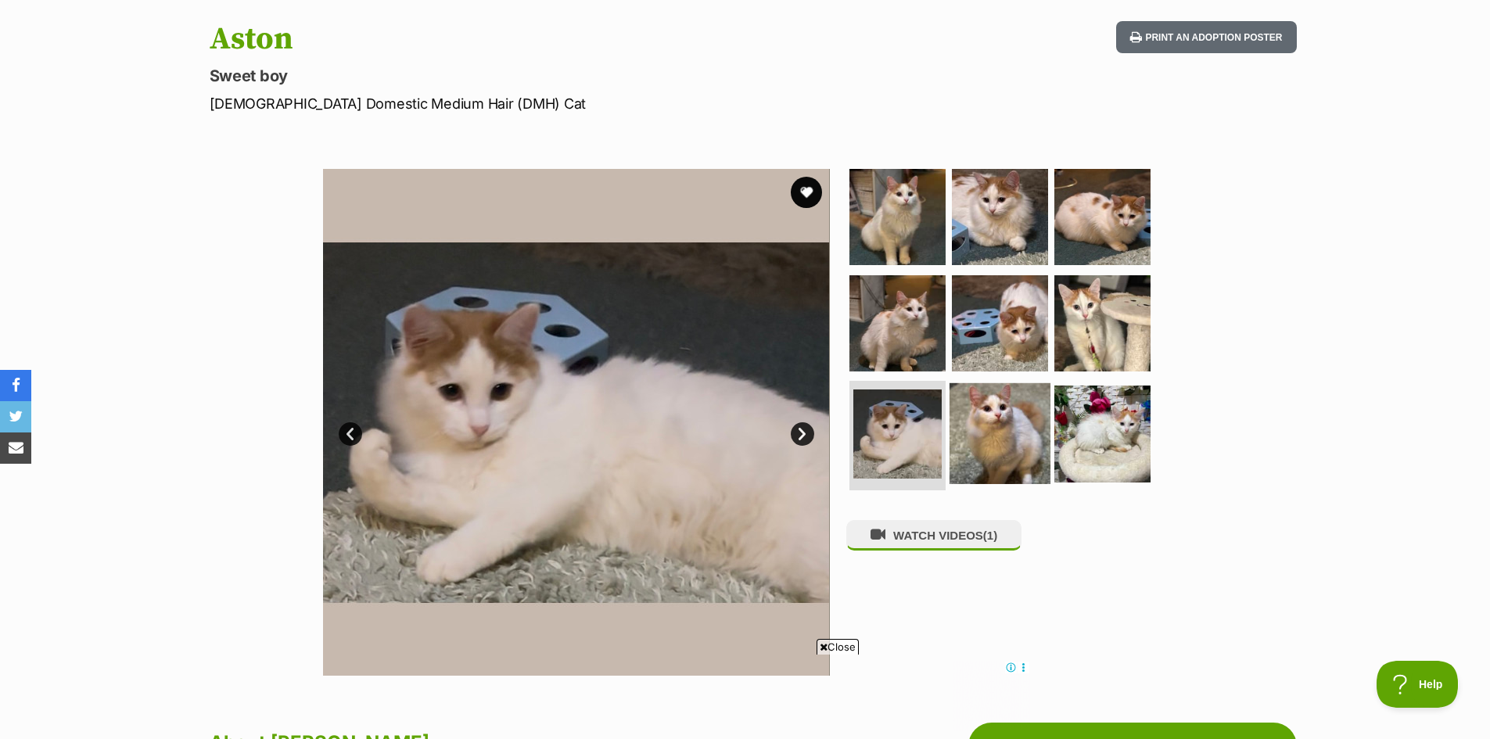
click at [977, 438] on img at bounding box center [999, 433] width 101 height 101
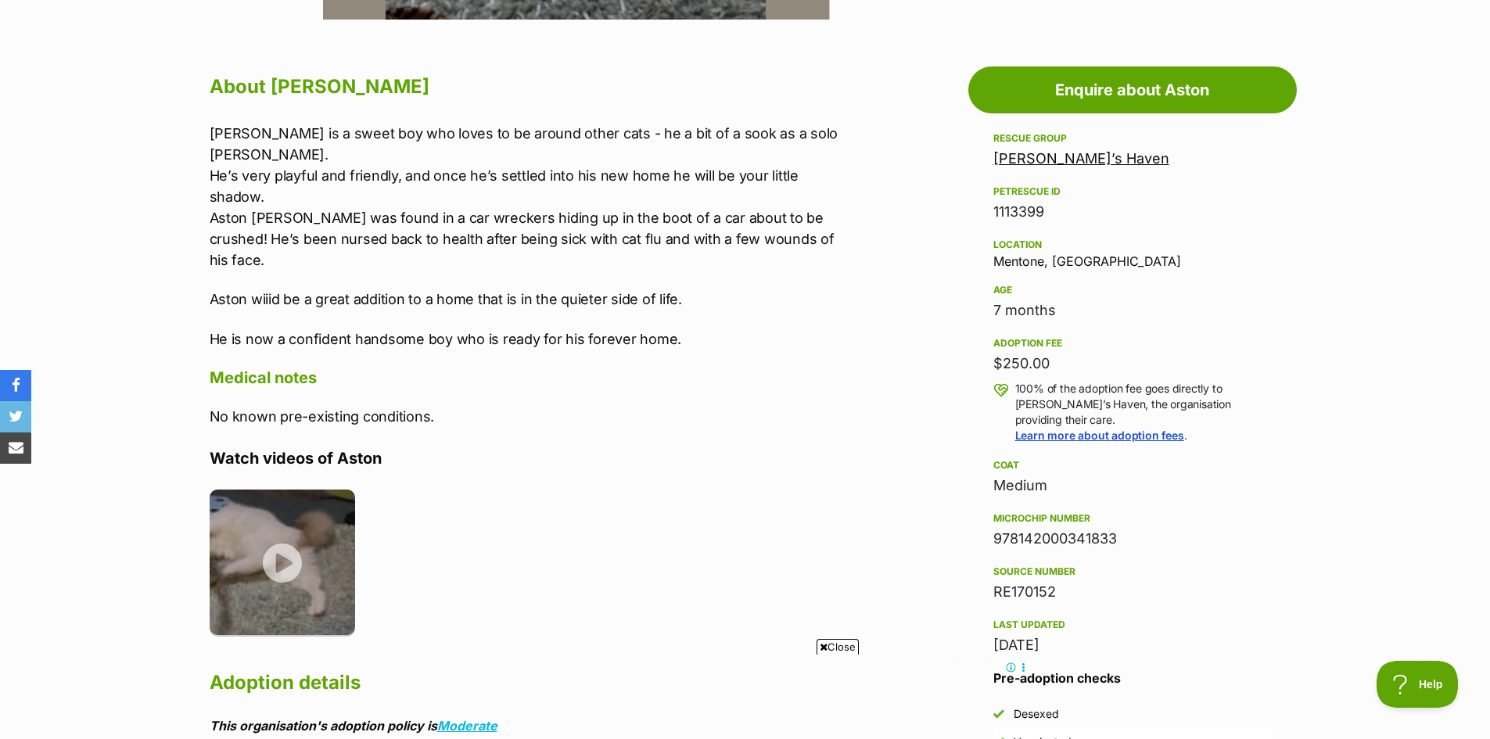
scroll to position [782, 0]
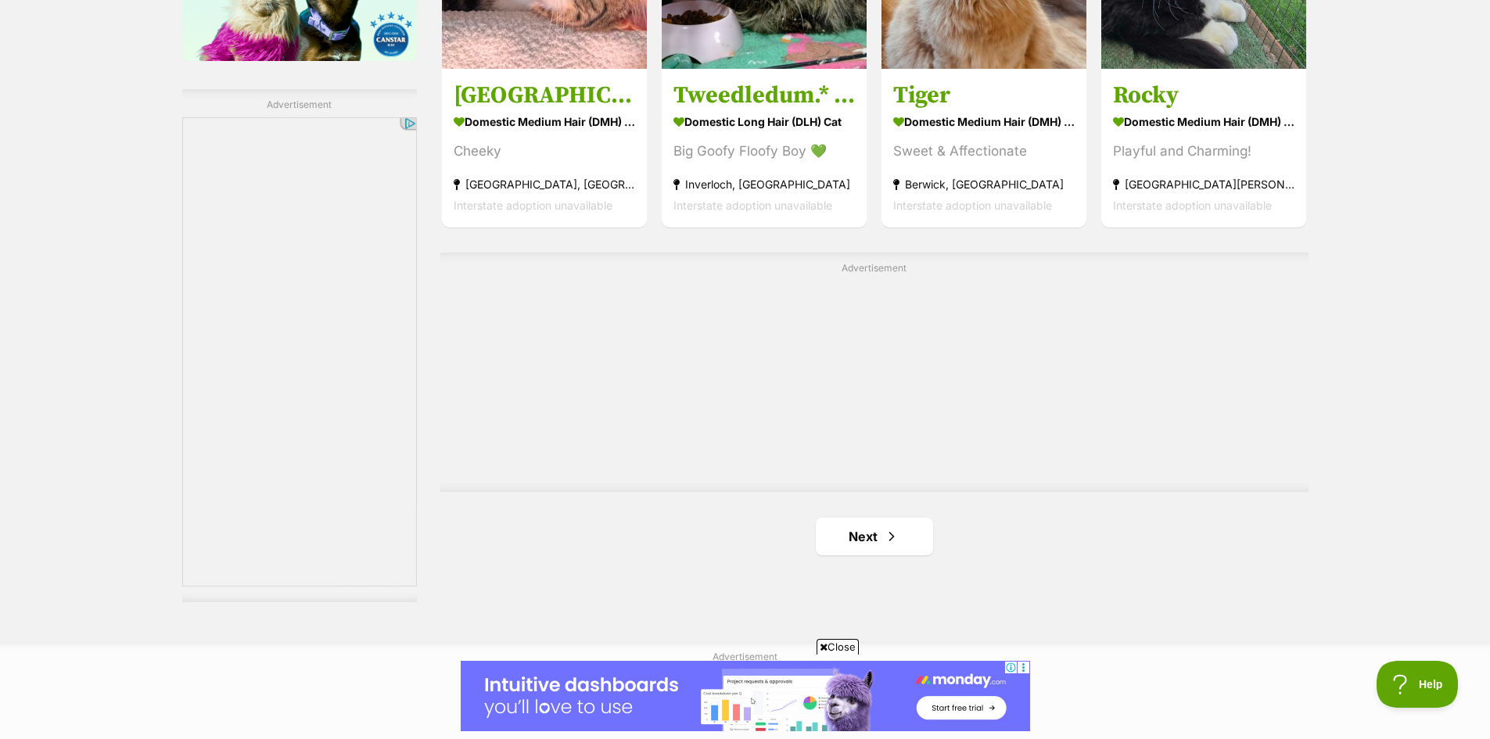
scroll to position [2553, 0]
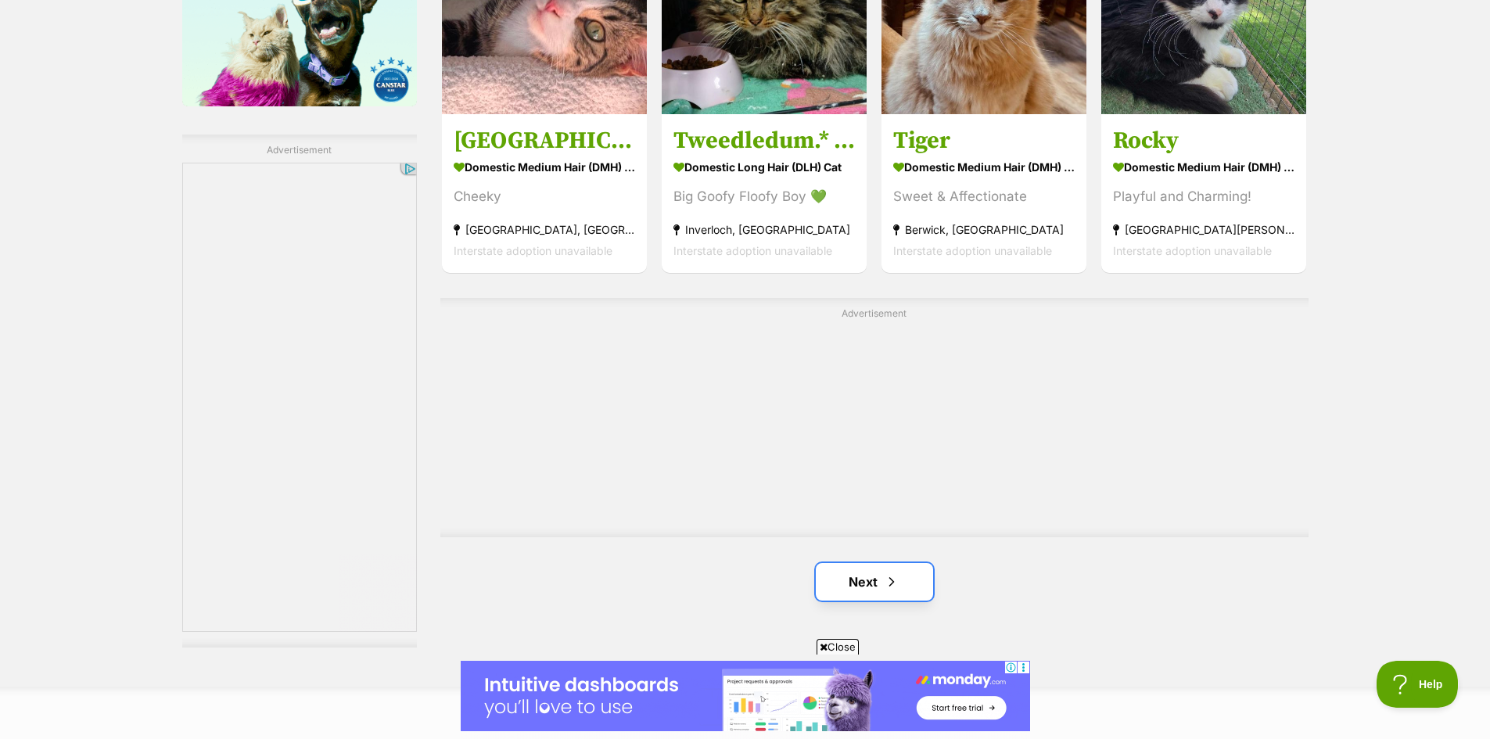
click at [930, 586] on link "Next" at bounding box center [874, 582] width 117 height 38
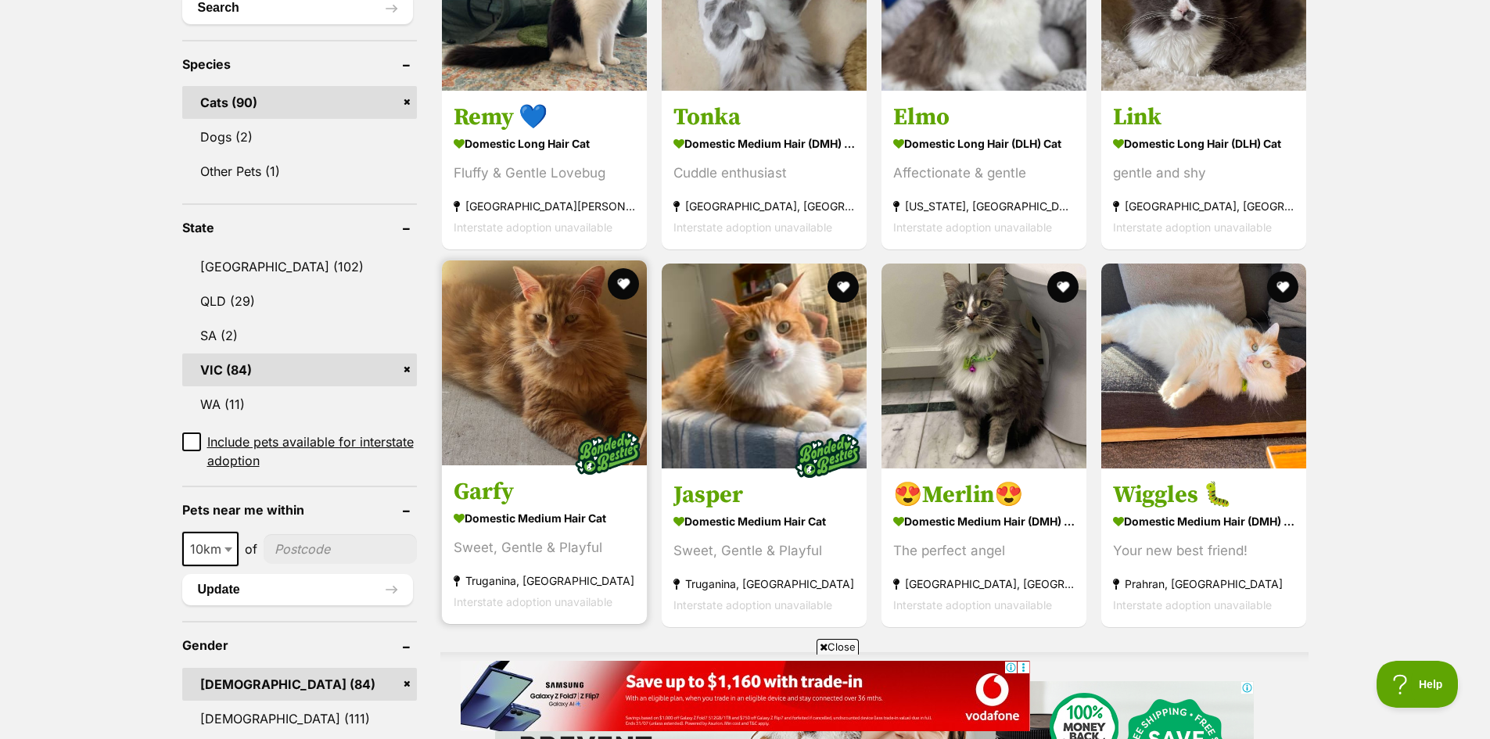
click at [527, 362] on img at bounding box center [544, 362] width 205 height 205
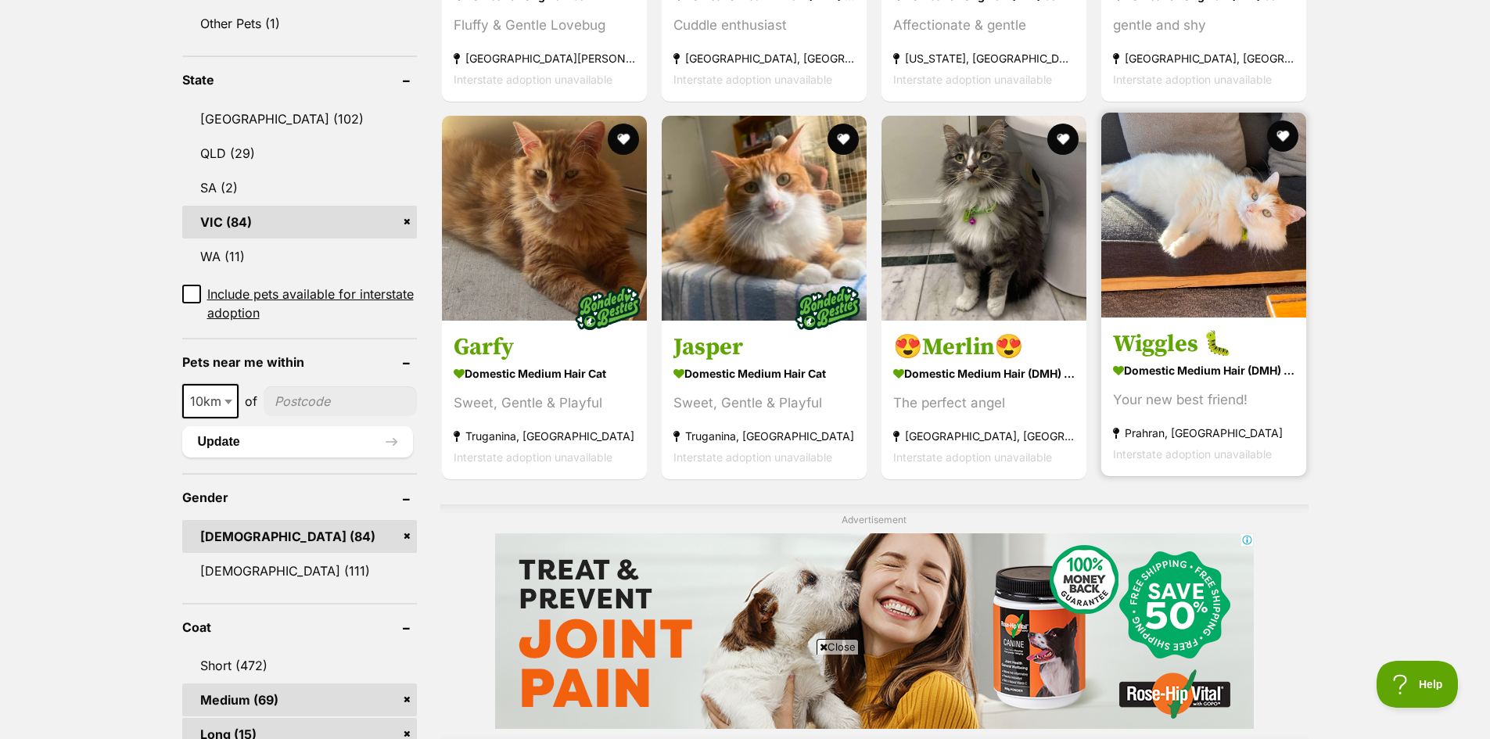
click at [1181, 260] on img at bounding box center [1203, 215] width 205 height 205
